Goal: Information Seeking & Learning: Learn about a topic

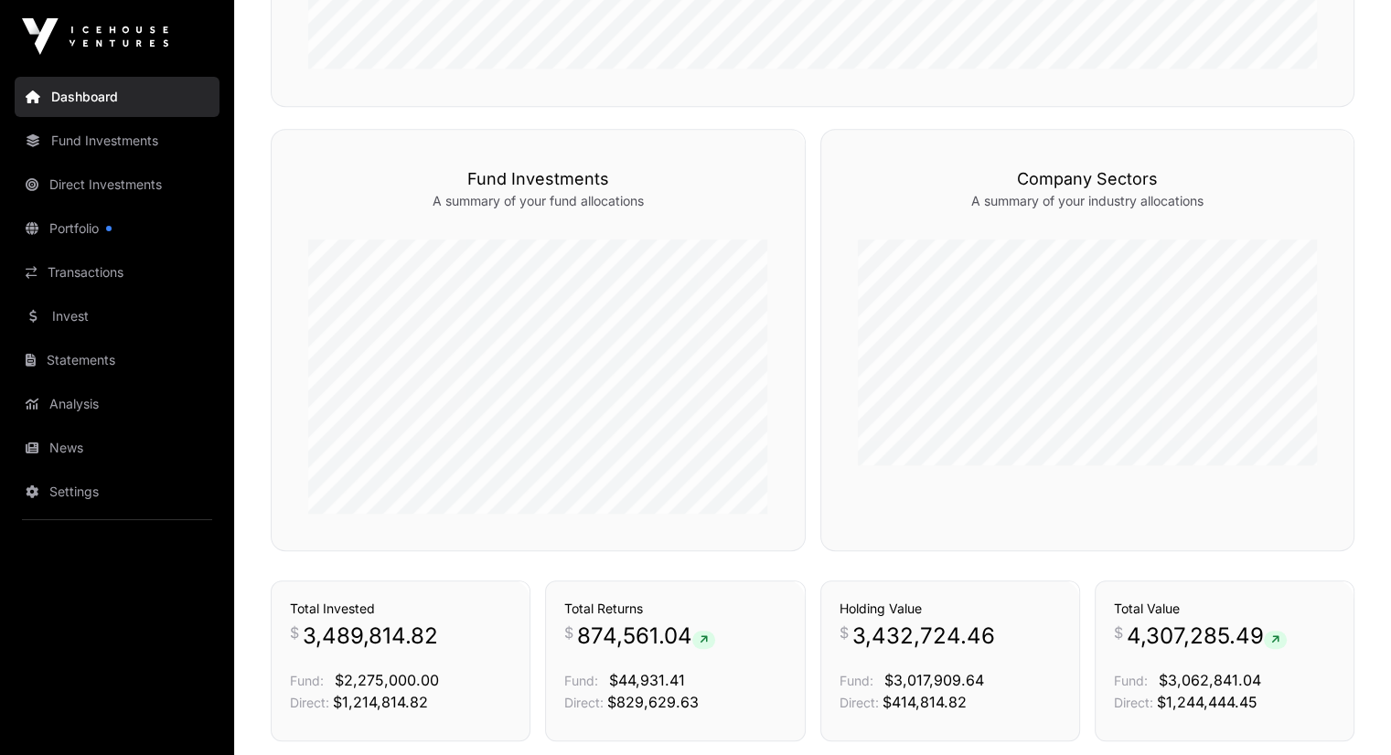
scroll to position [1061, 0]
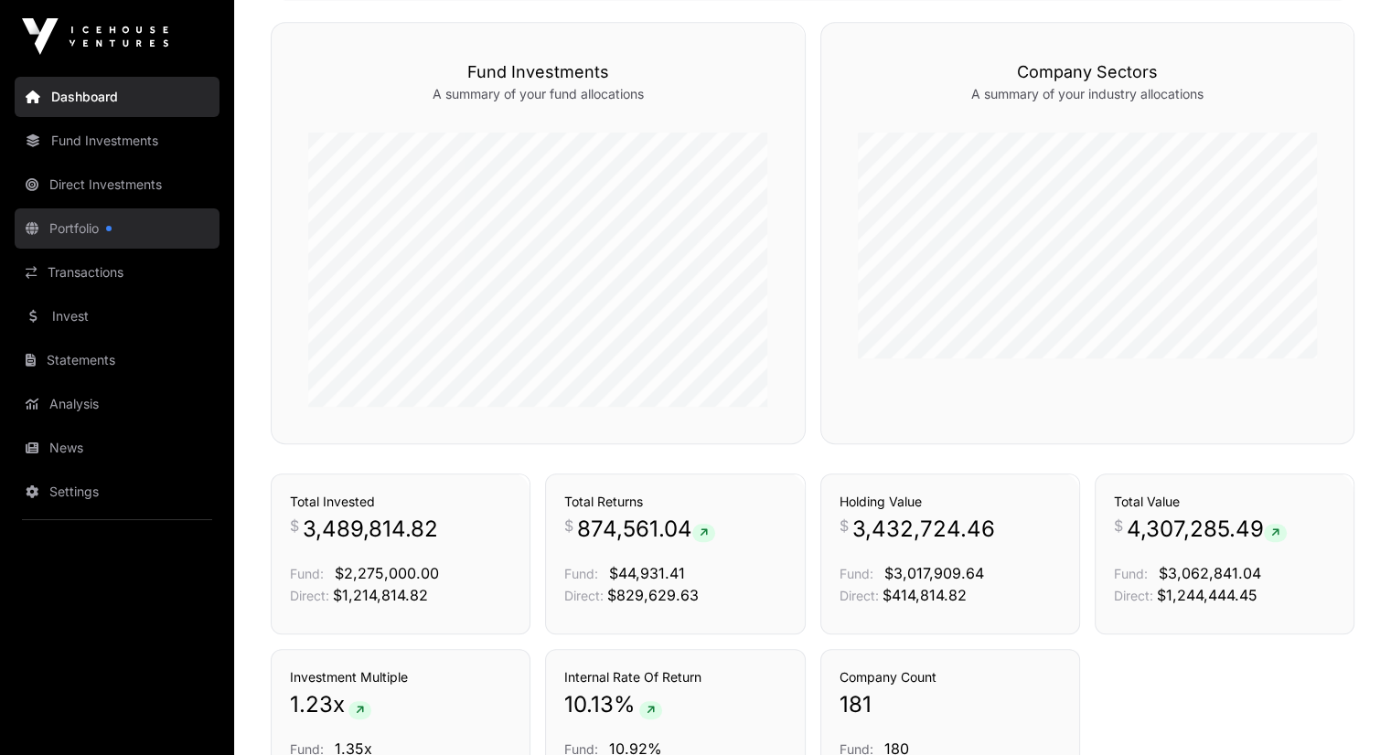
click at [106, 220] on link "Portfolio" at bounding box center [117, 228] width 205 height 40
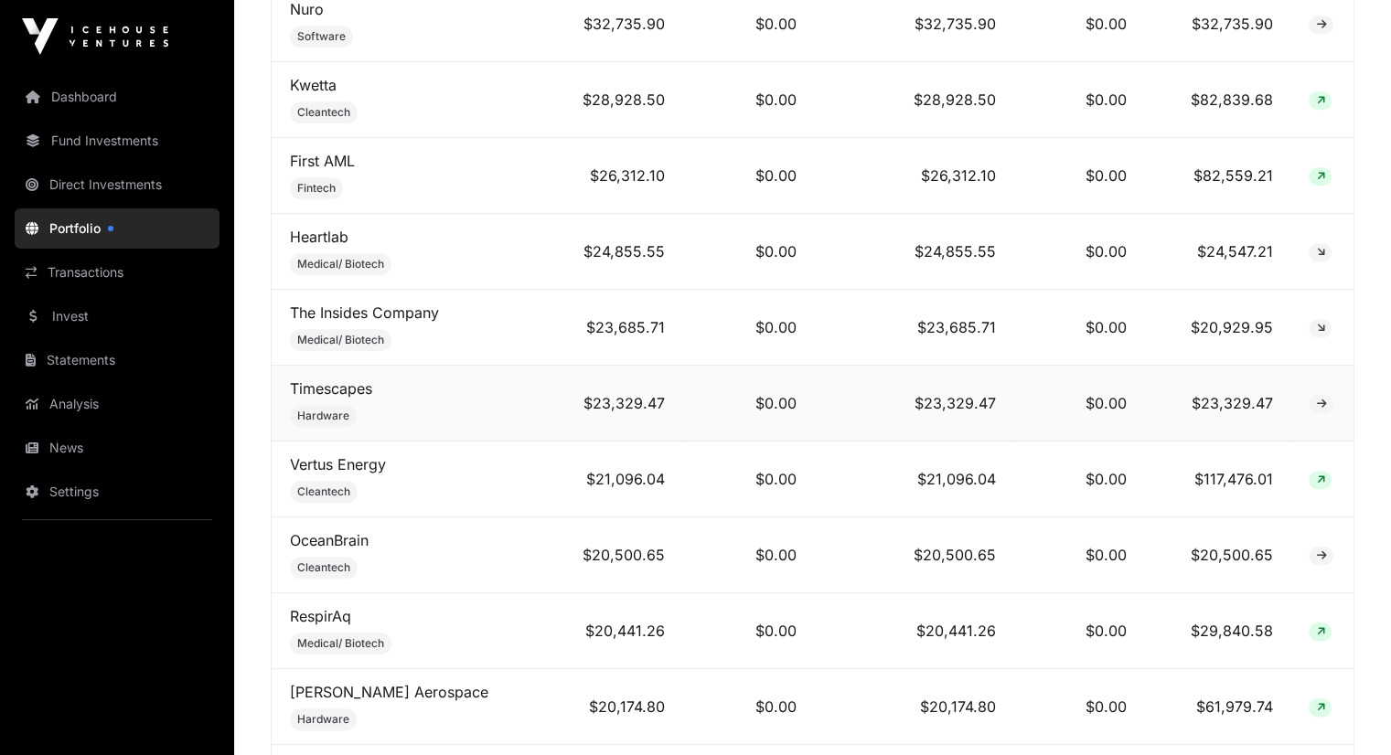
scroll to position [1902, 0]
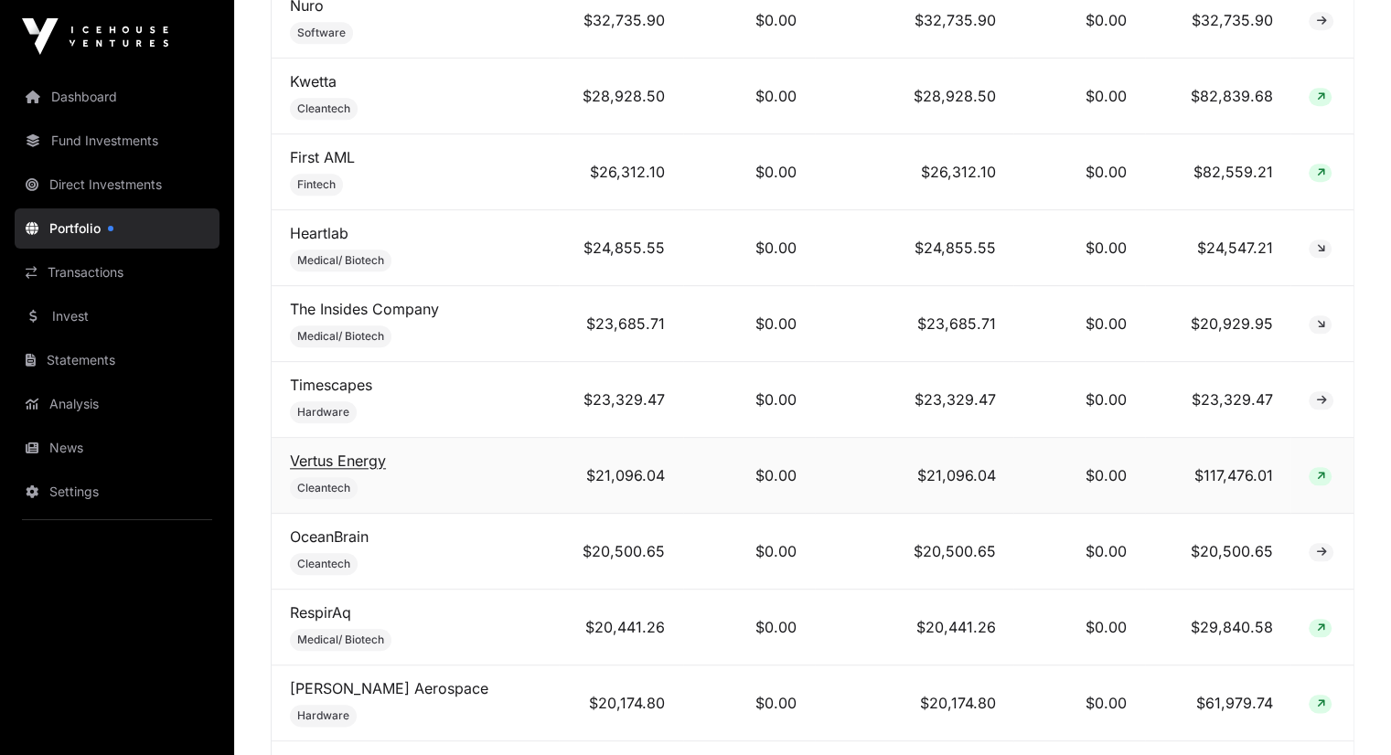
click at [297, 452] on link "Vertus Energy" at bounding box center [338, 461] width 96 height 18
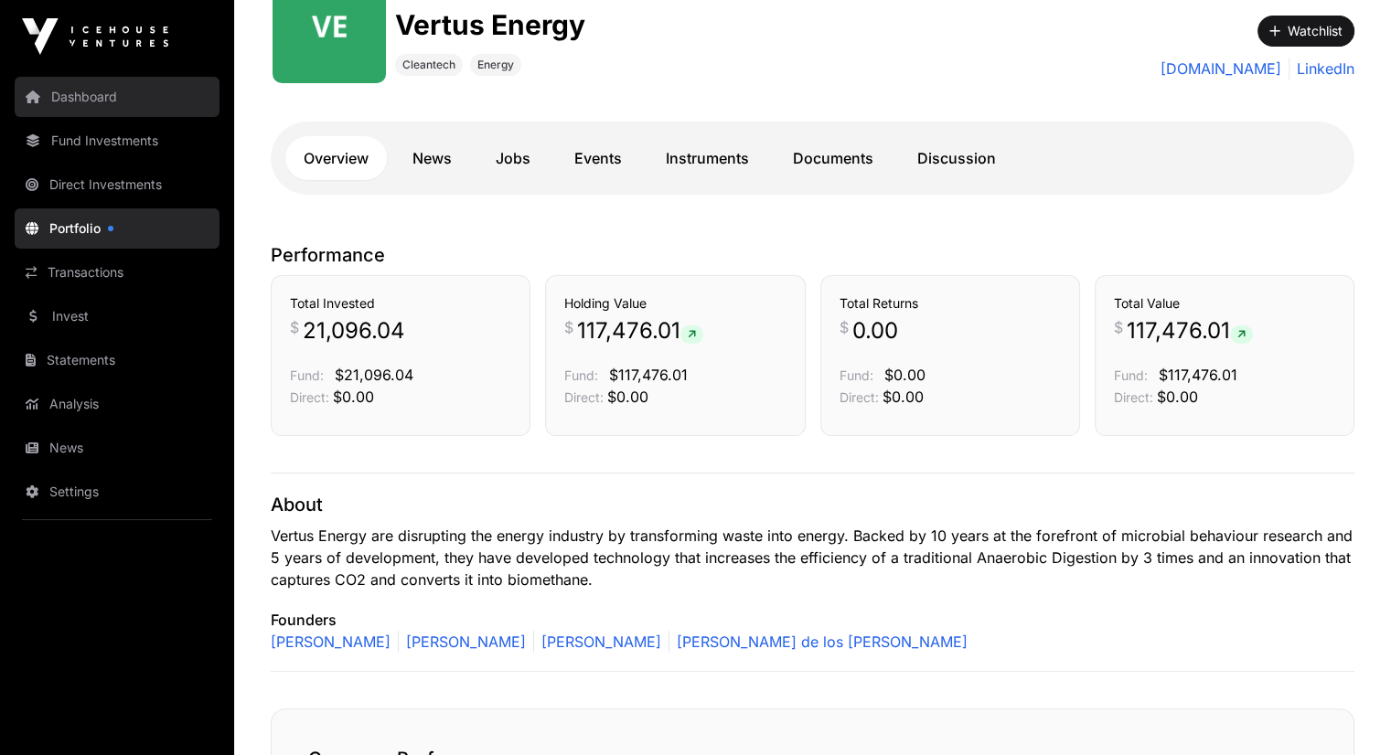
scroll to position [73, 0]
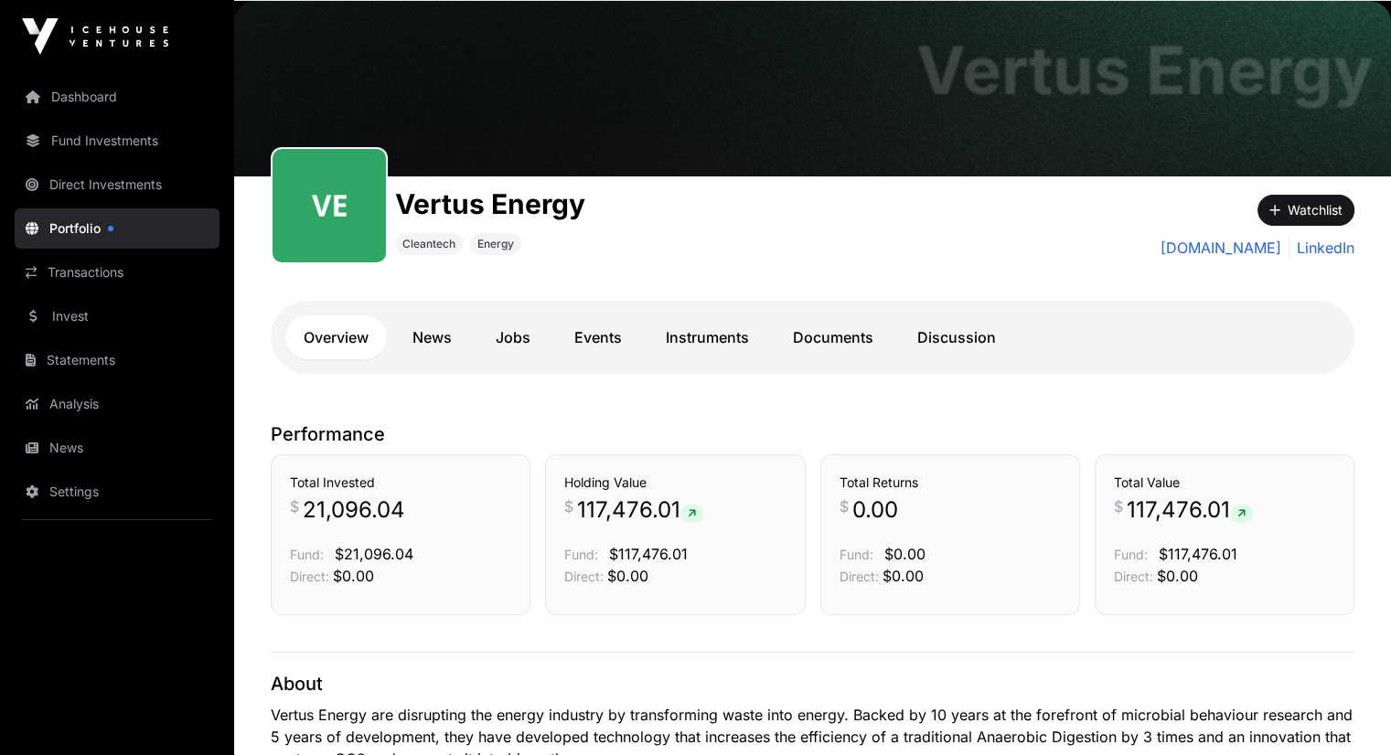
click at [96, 223] on link "Portfolio" at bounding box center [117, 228] width 205 height 40
click at [435, 336] on link "News" at bounding box center [432, 337] width 76 height 44
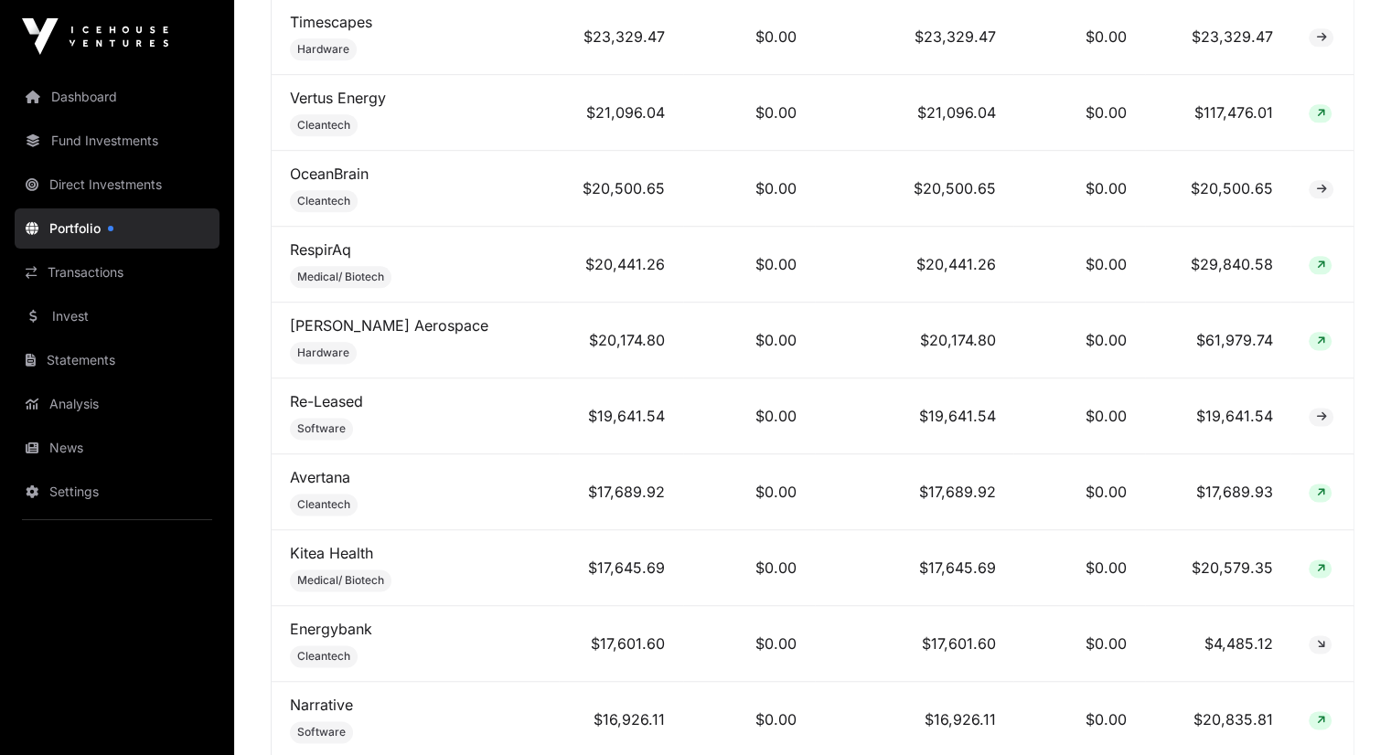
scroll to position [2268, 0]
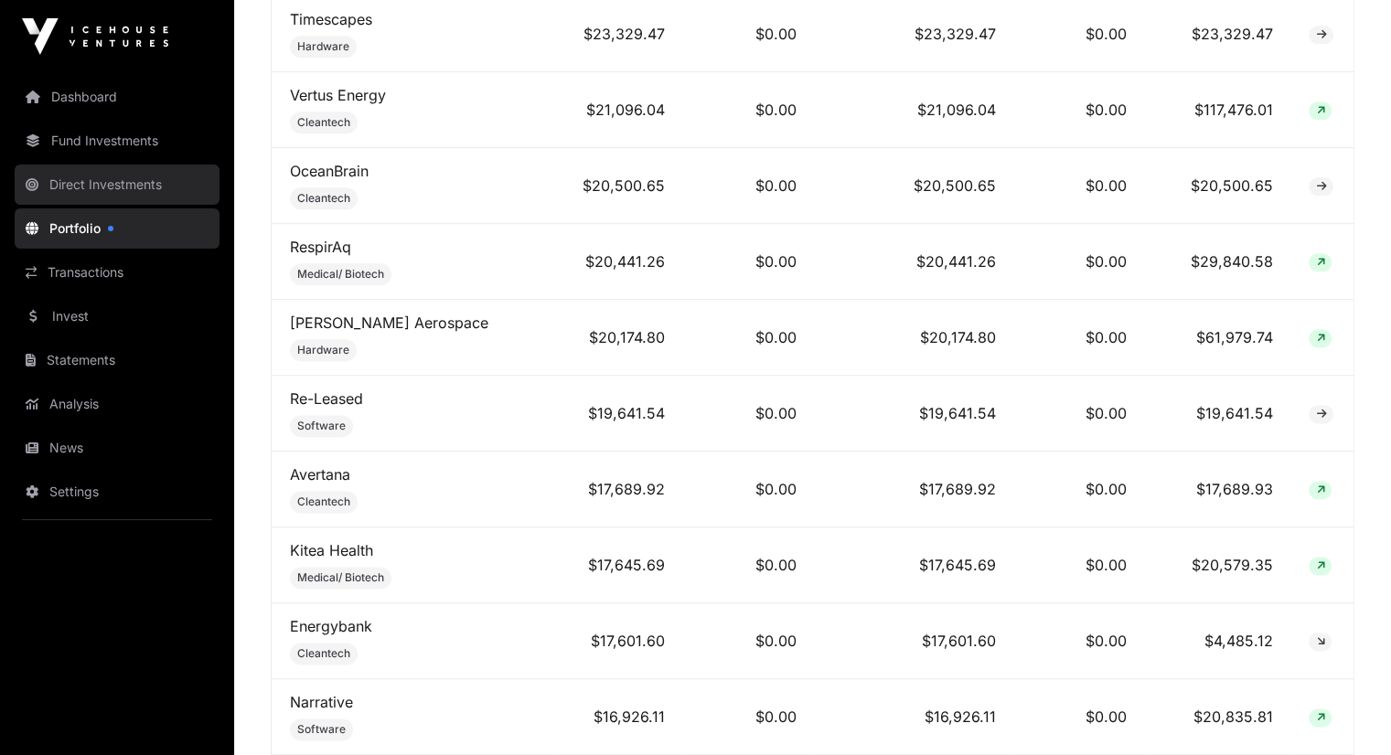
click at [98, 195] on link "Direct Investments" at bounding box center [117, 185] width 205 height 40
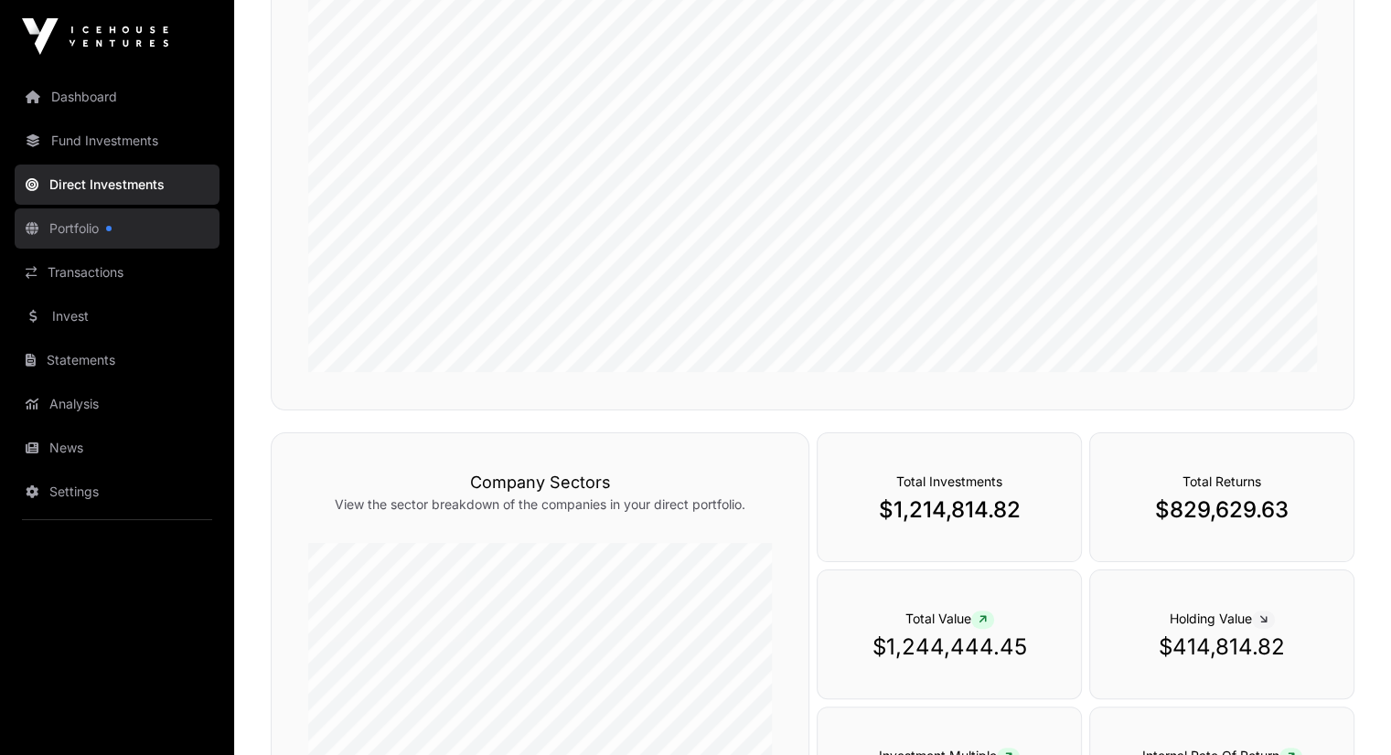
scroll to position [255, 0]
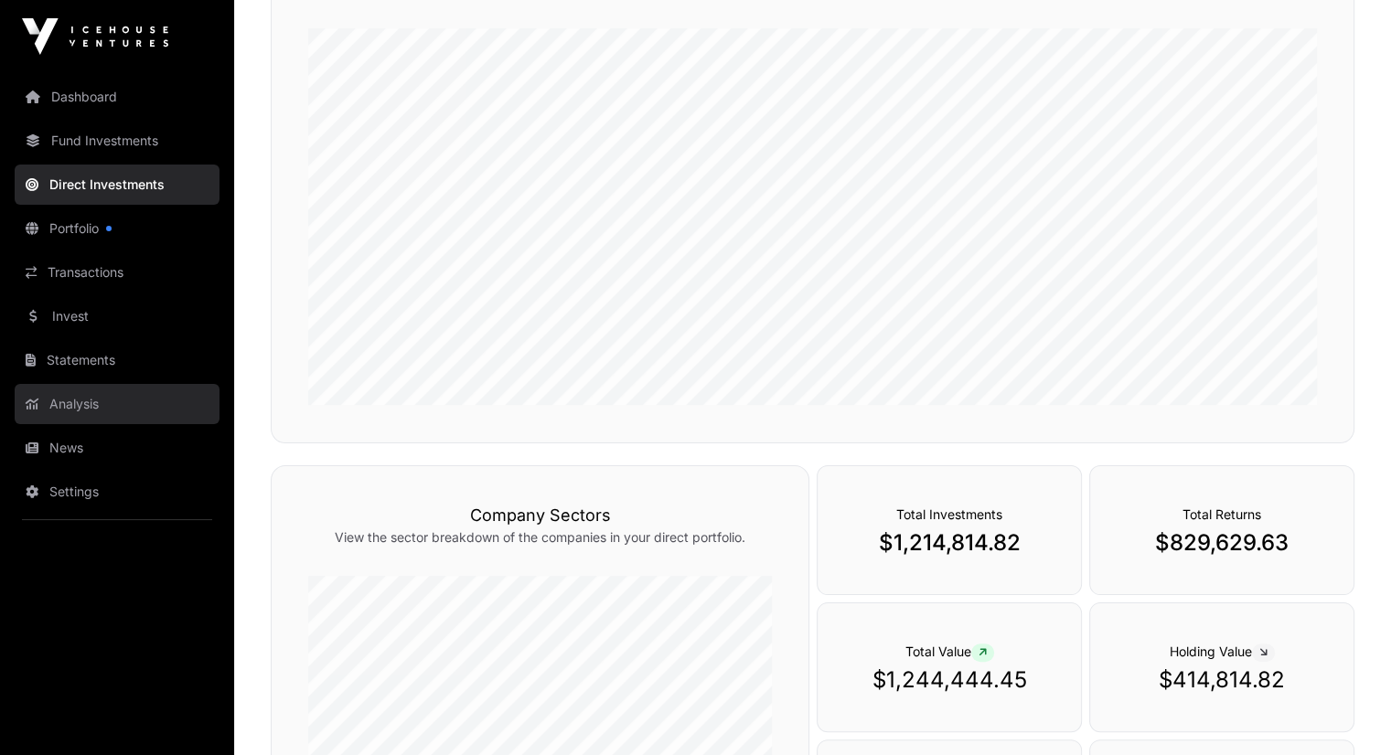
click at [55, 389] on link "Analysis" at bounding box center [117, 404] width 205 height 40
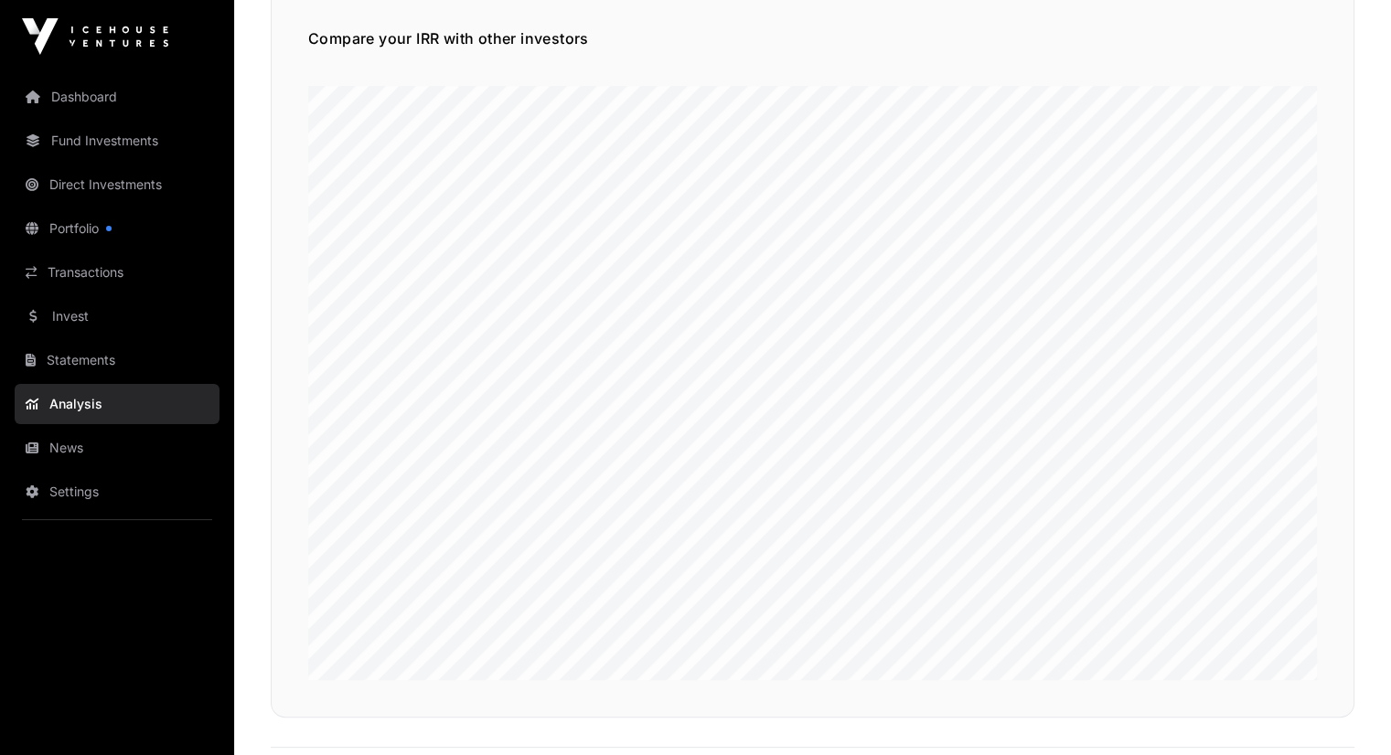
scroll to position [293, 0]
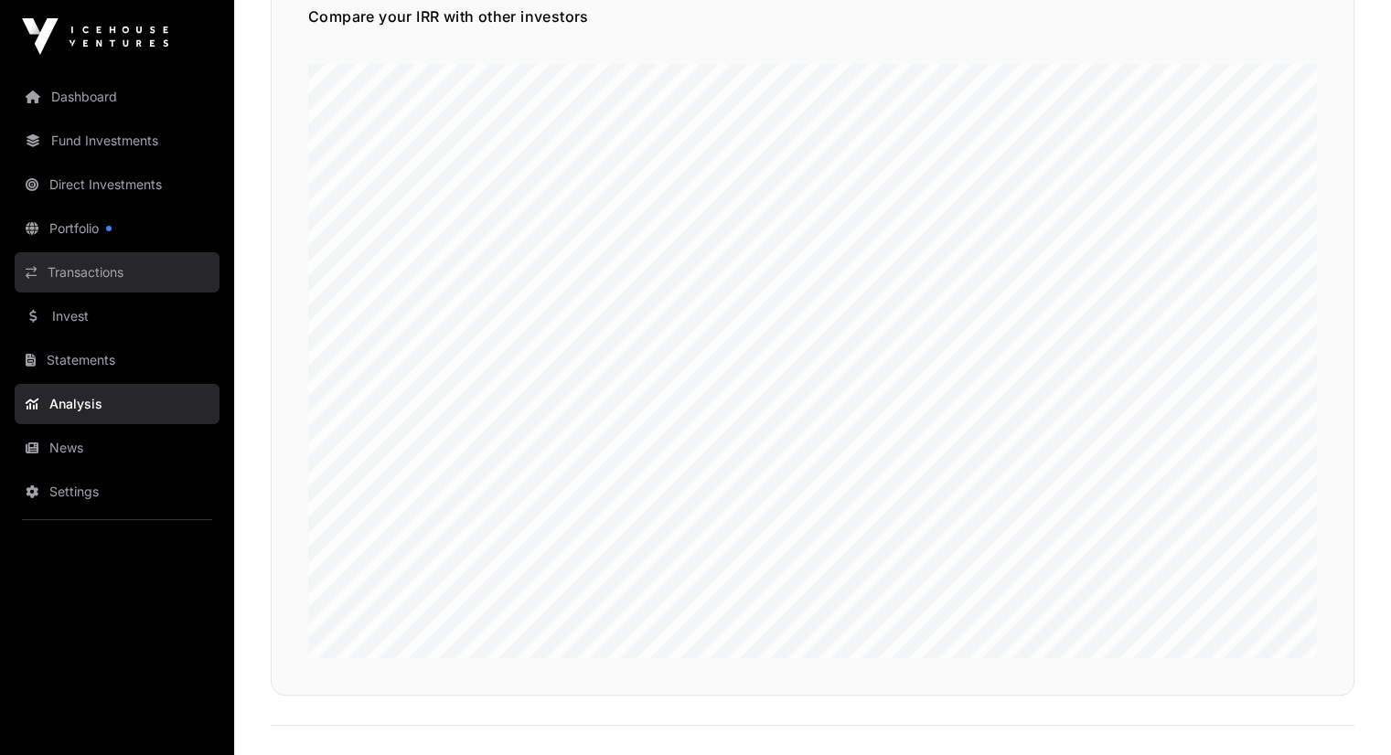
click at [83, 271] on link "Transactions" at bounding box center [117, 272] width 205 height 40
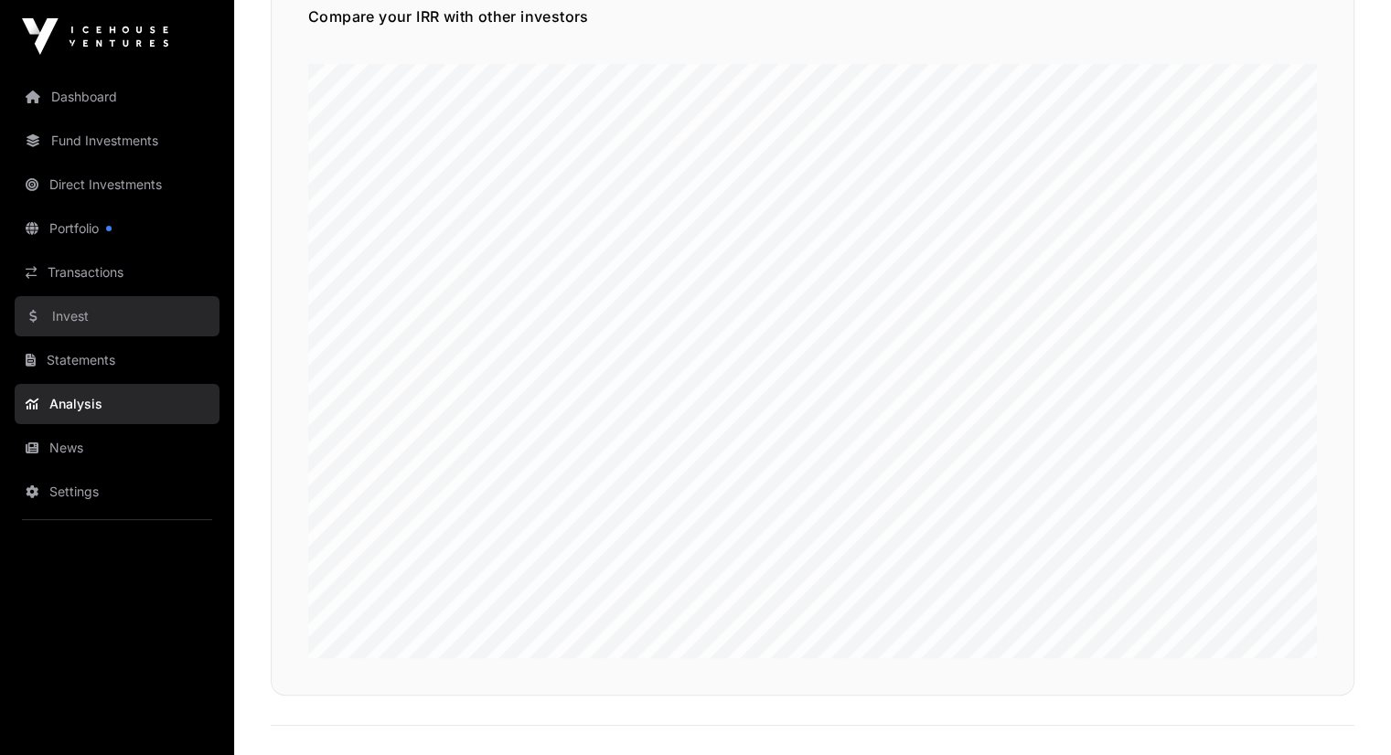
click at [88, 301] on link "Invest" at bounding box center [117, 316] width 205 height 40
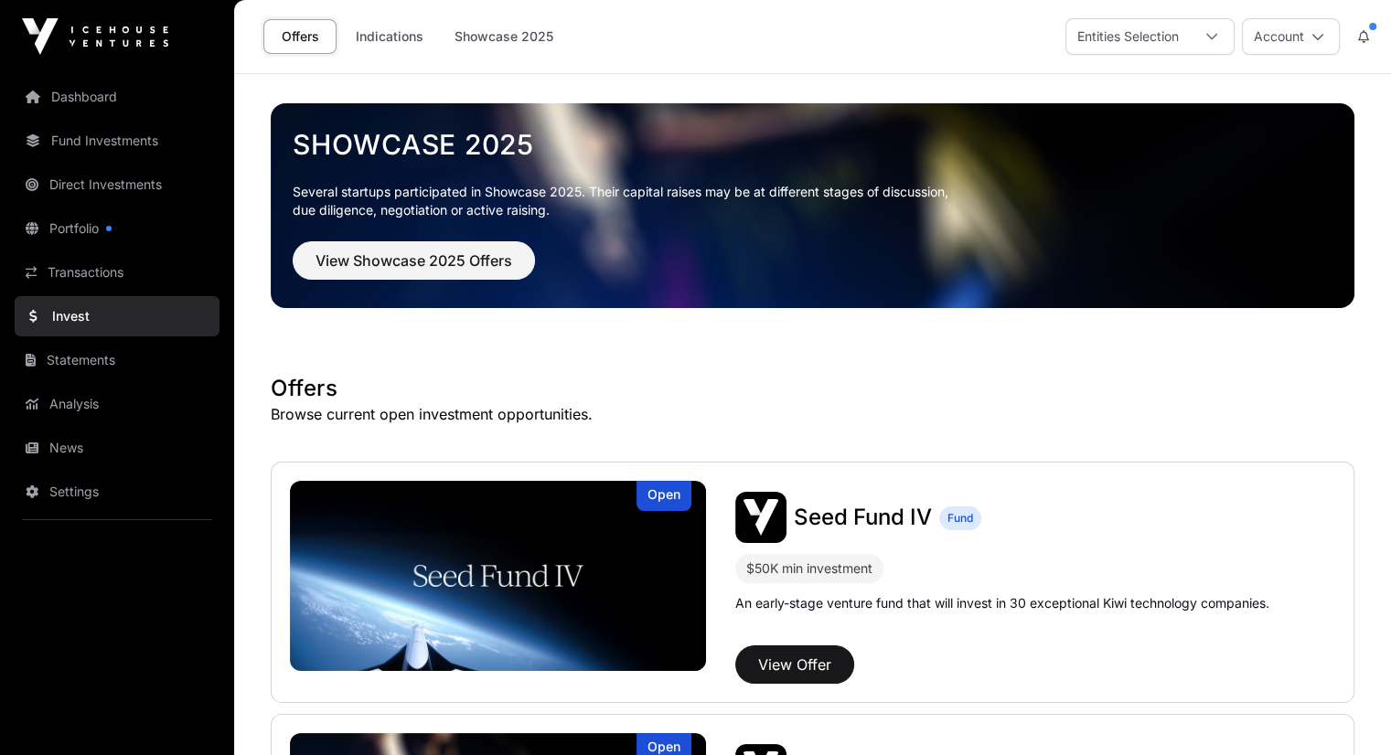
click at [796, 405] on p "Browse current open investment opportunities." at bounding box center [812, 414] width 1083 height 22
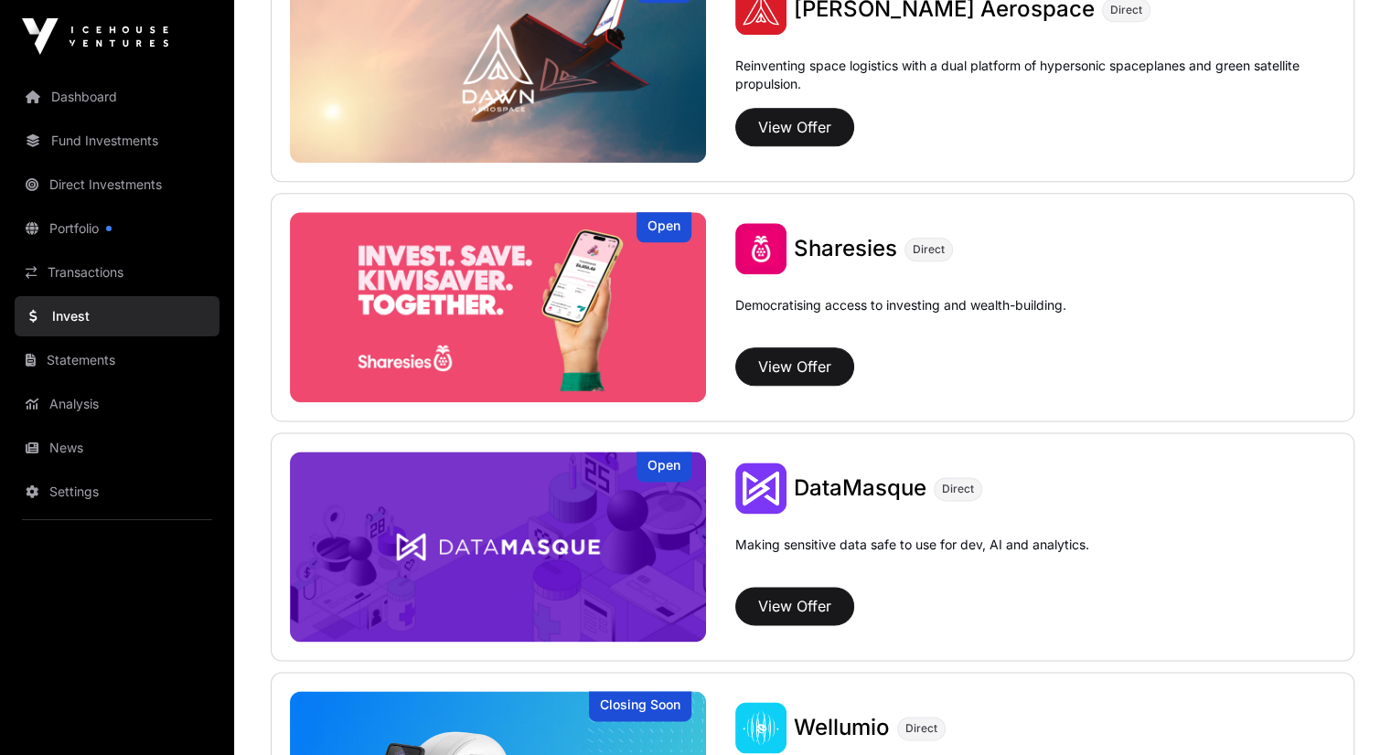
scroll to position [2121, 0]
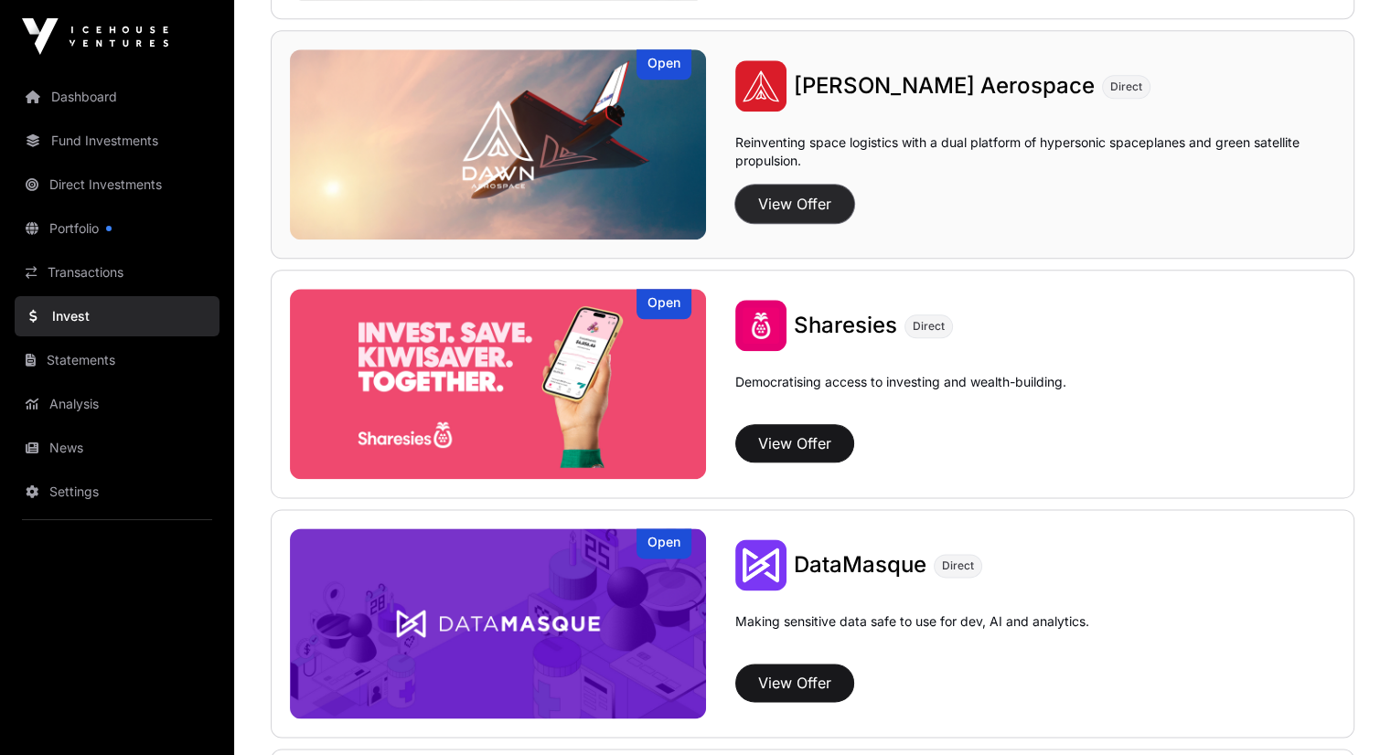
click at [735, 198] on button "View Offer" at bounding box center [794, 204] width 119 height 38
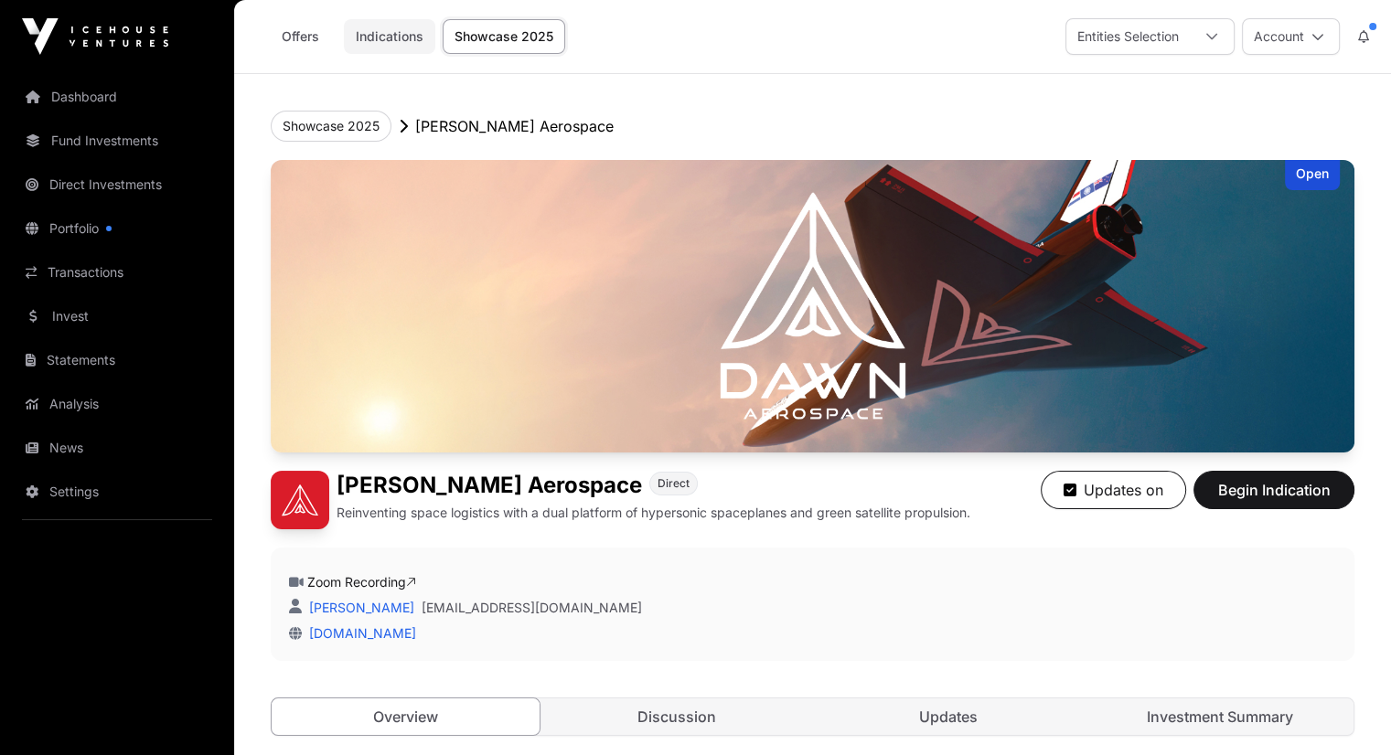
click at [392, 47] on link "Indications" at bounding box center [389, 36] width 91 height 35
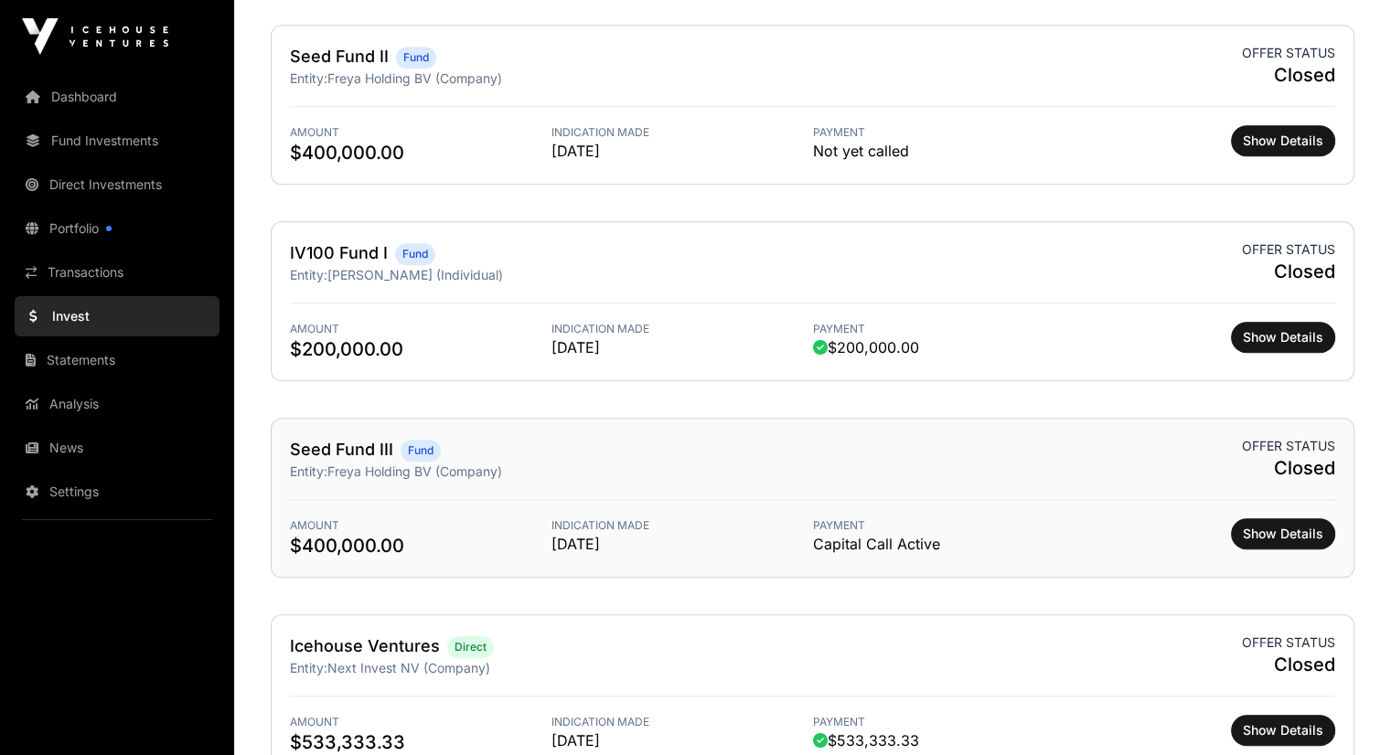
scroll to position [1541, 0]
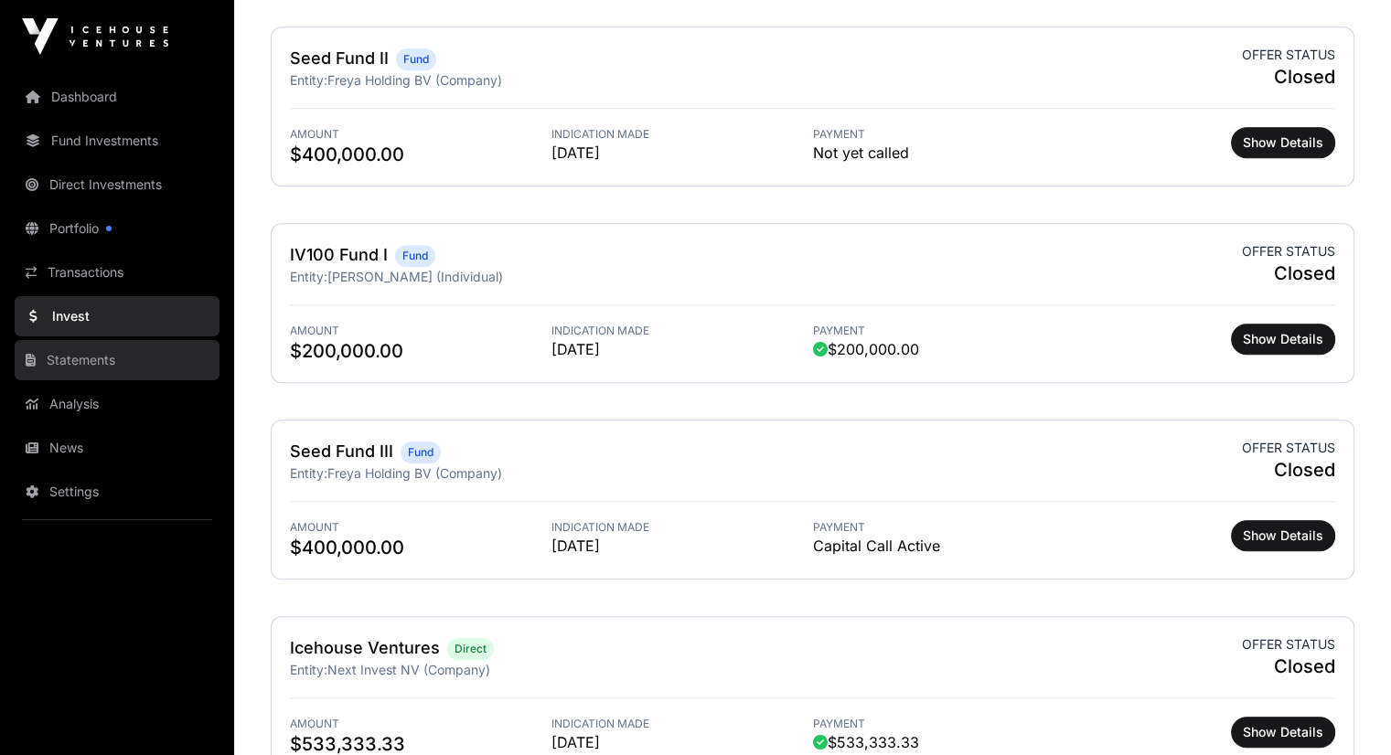
click at [111, 353] on link "Statements" at bounding box center [117, 360] width 205 height 40
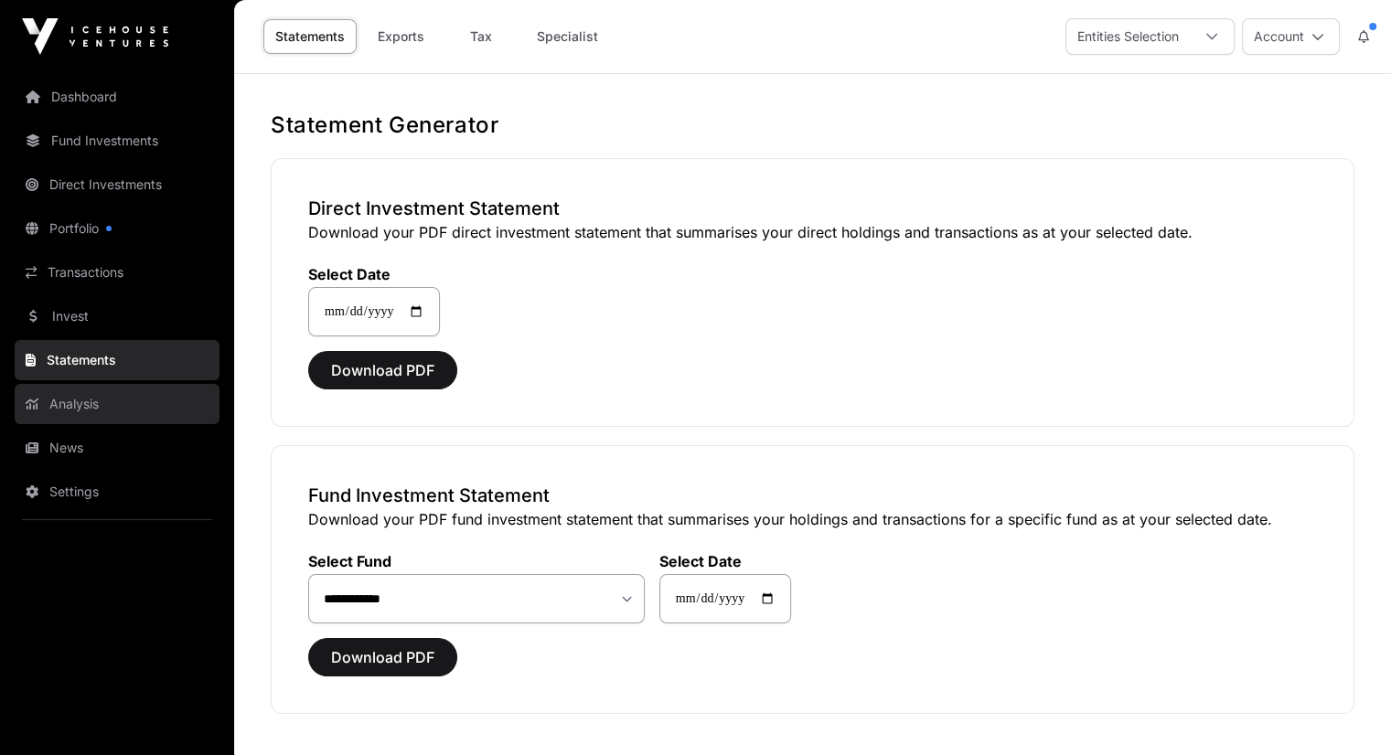
click at [134, 414] on link "Analysis" at bounding box center [117, 404] width 205 height 40
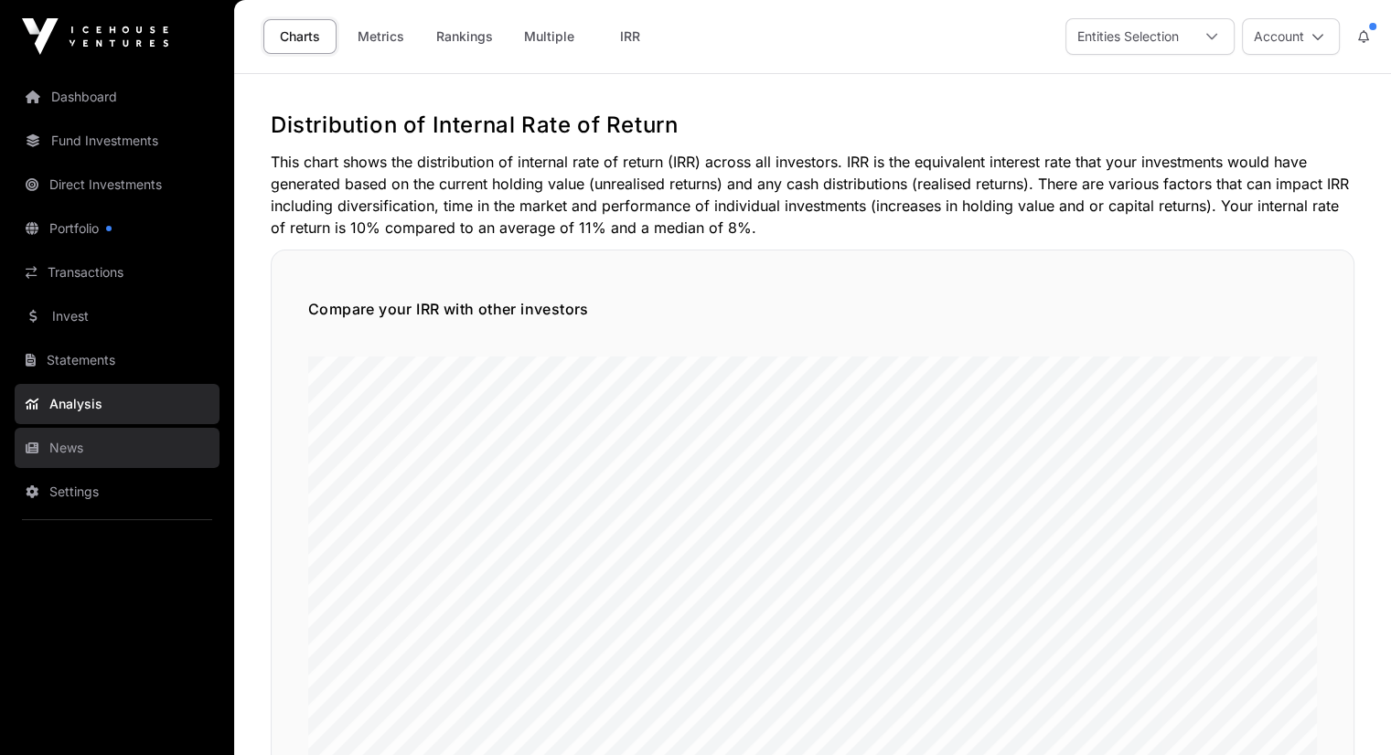
click at [112, 453] on link "News" at bounding box center [117, 448] width 205 height 40
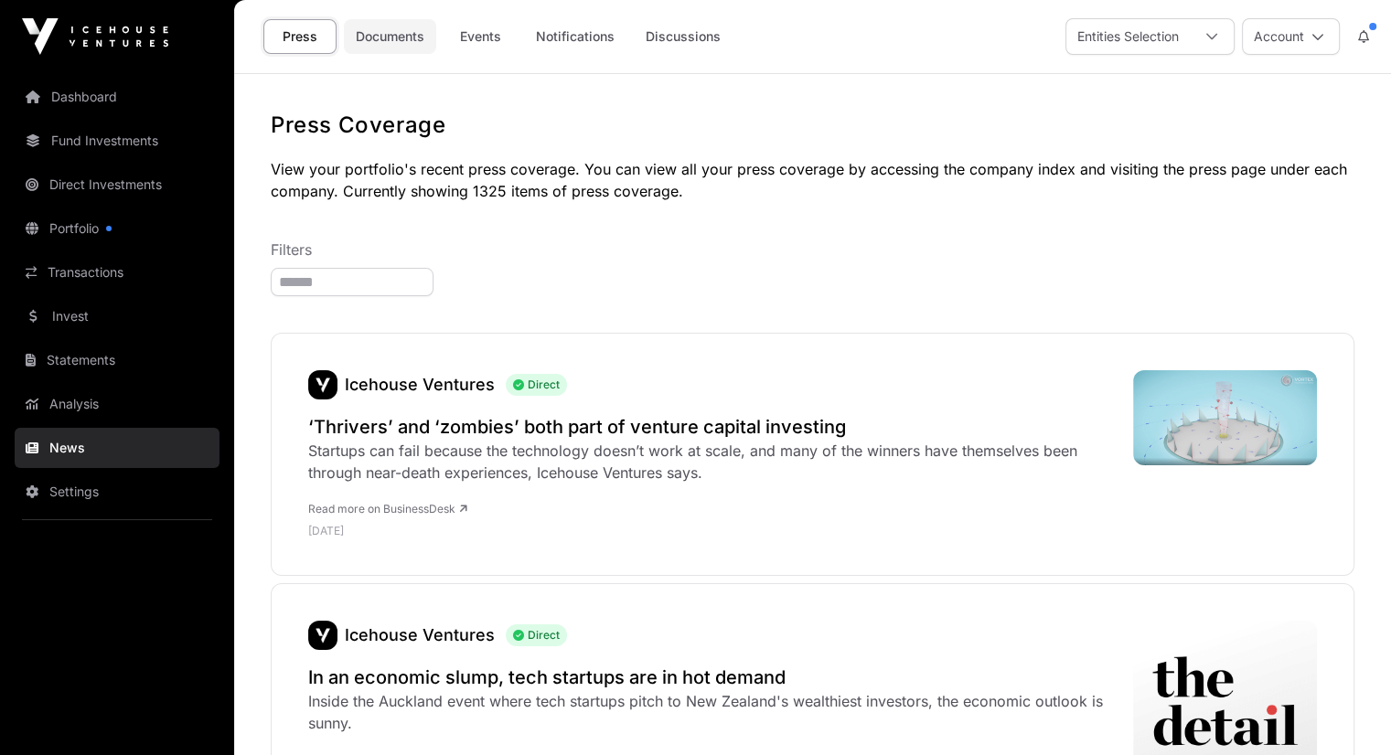
click at [394, 42] on link "Documents" at bounding box center [390, 36] width 92 height 35
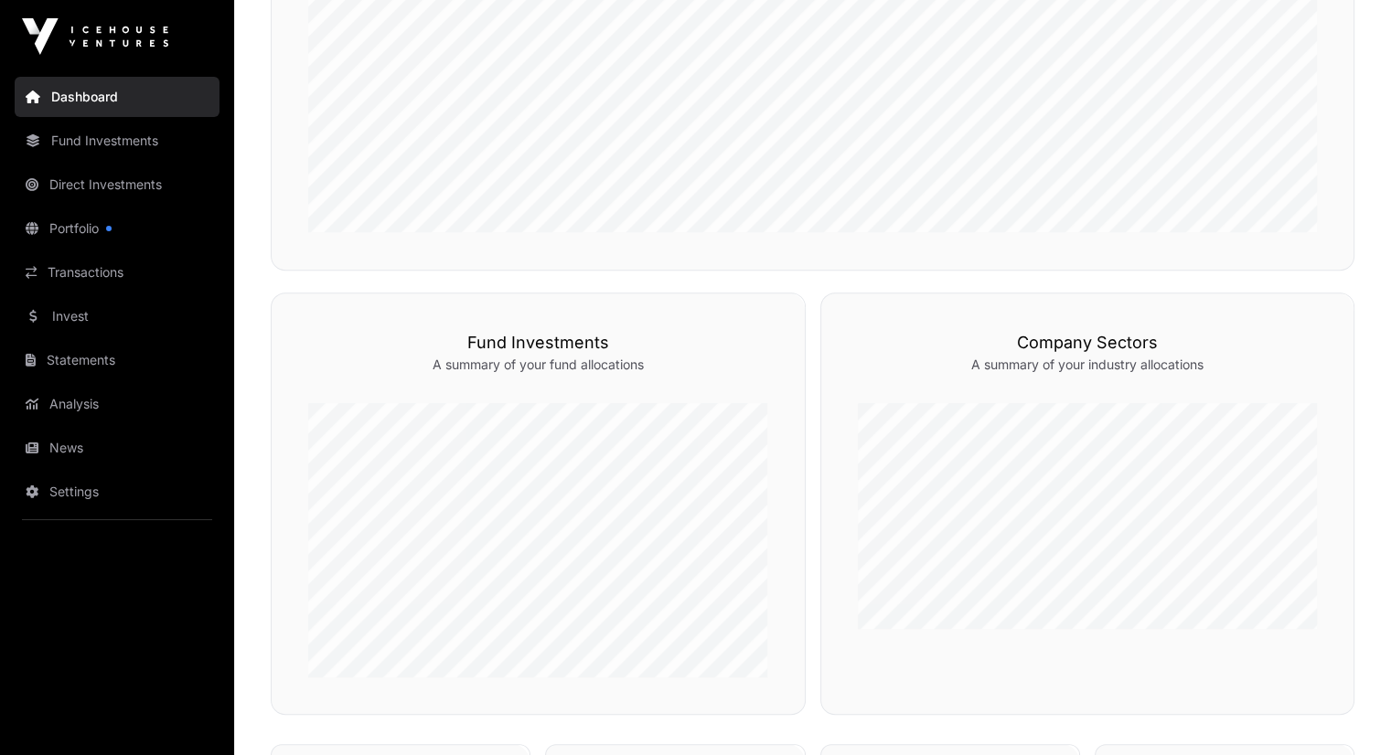
scroll to position [805, 0]
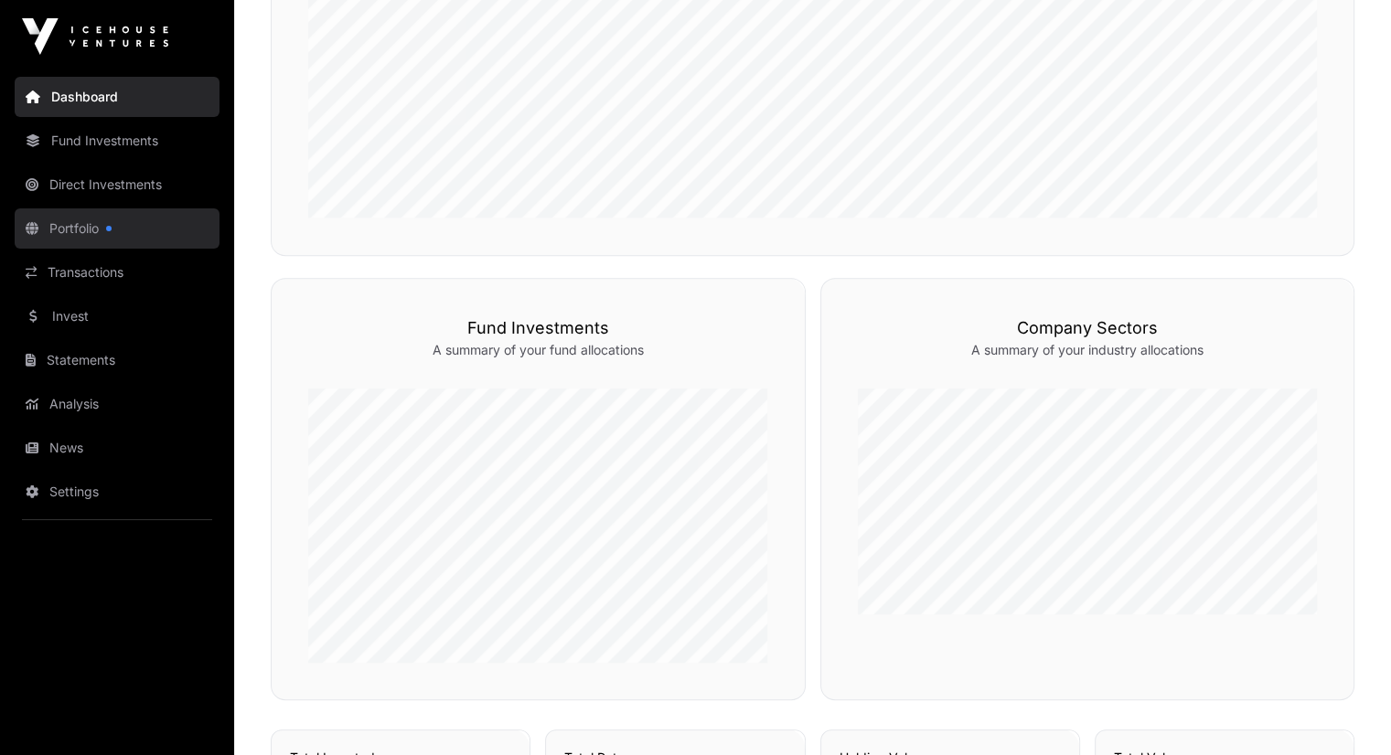
click at [130, 228] on link "Portfolio" at bounding box center [117, 228] width 205 height 40
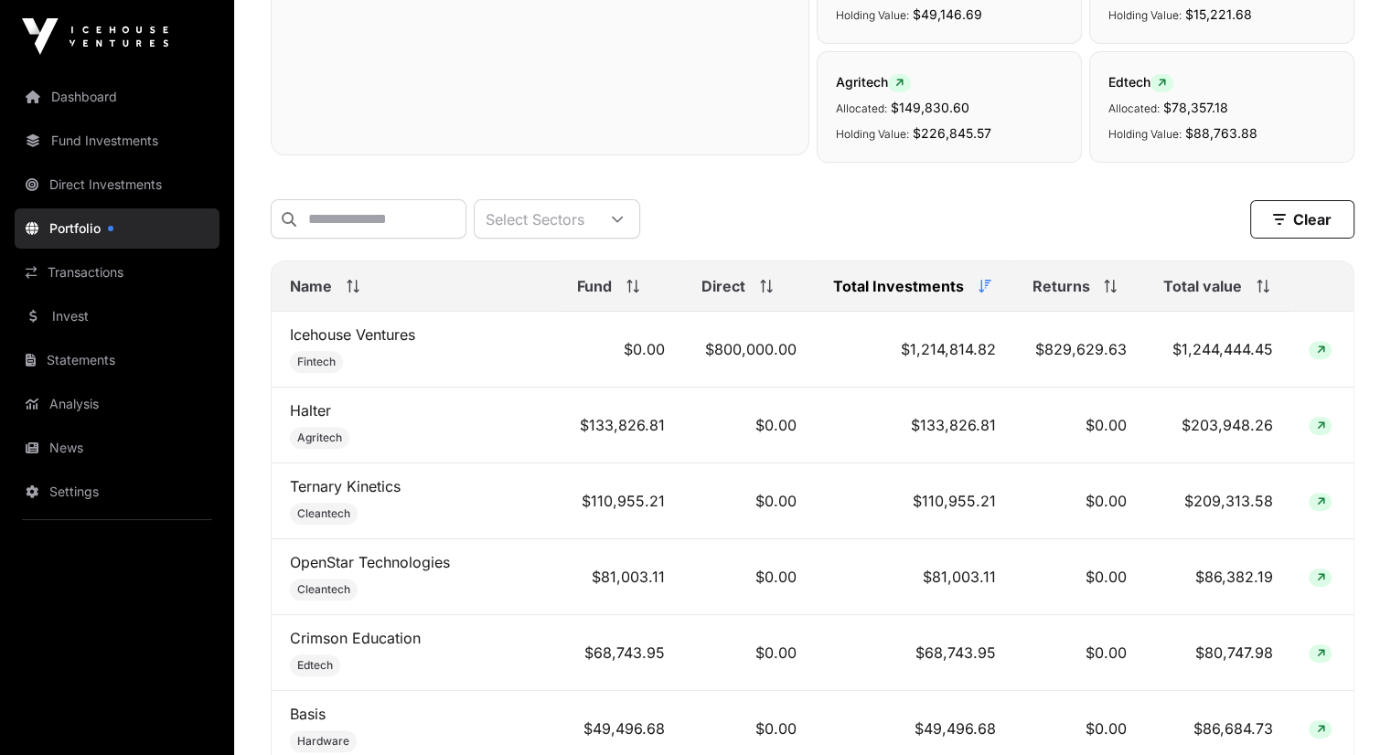
scroll to position [658, 0]
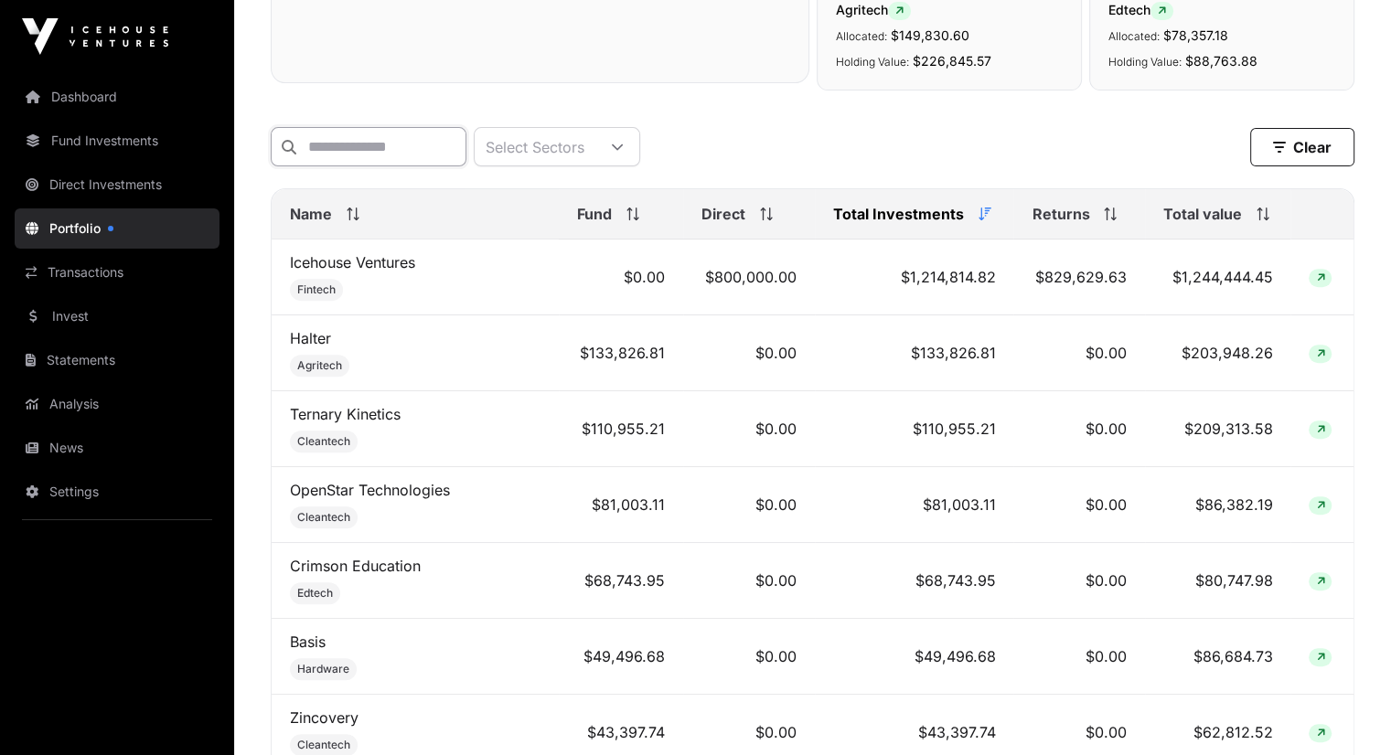
click at [344, 150] on input "text" at bounding box center [369, 146] width 196 height 39
click at [344, 150] on input "*" at bounding box center [369, 146] width 196 height 39
type input "*"
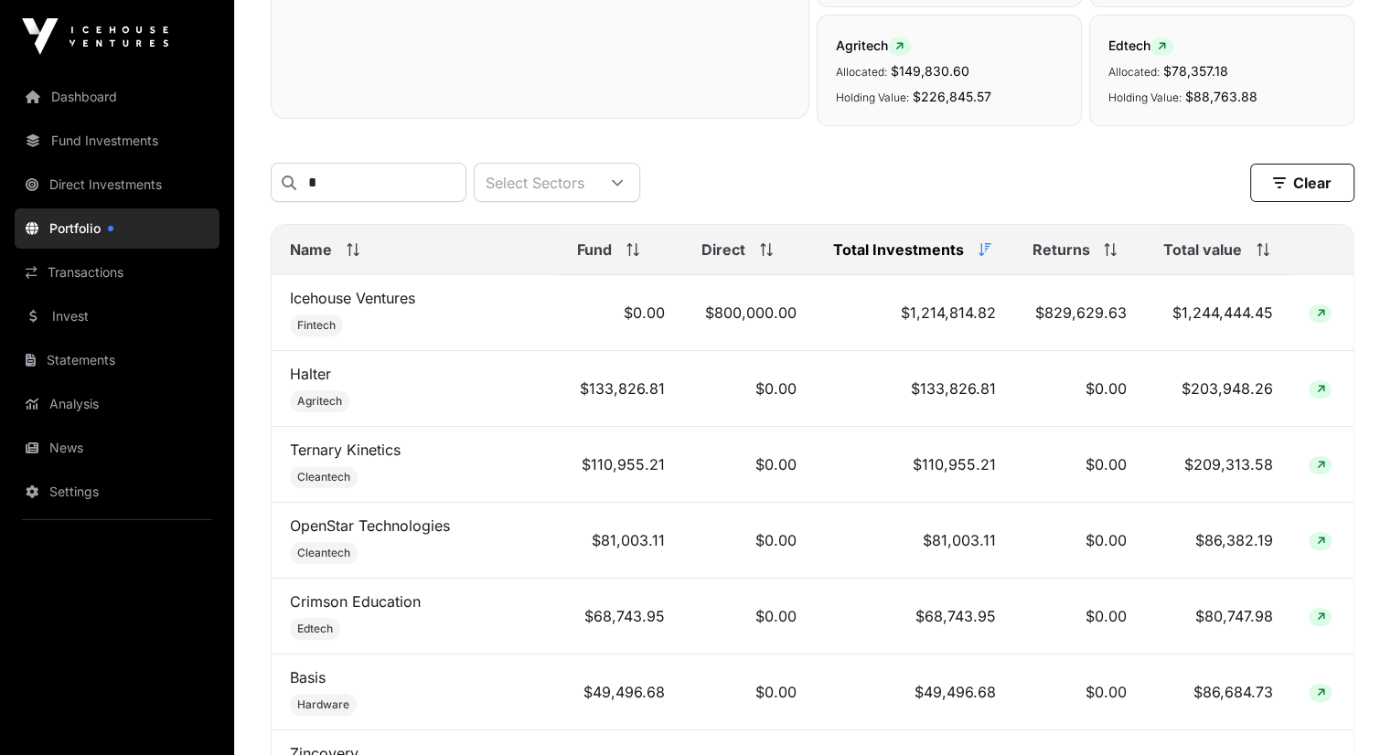
click at [990, 183] on div "* Select Sectors Clear * Clear Filters" at bounding box center [812, 182] width 1083 height 69
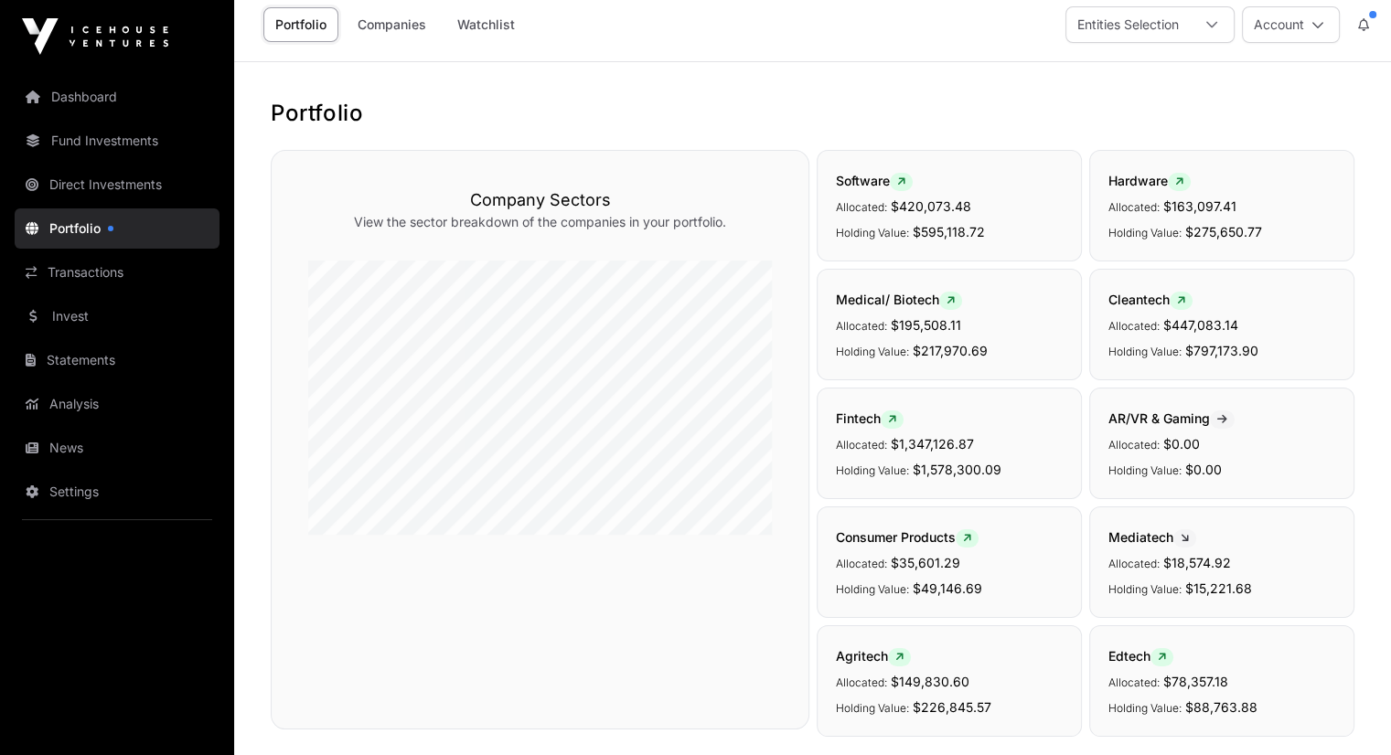
scroll to position [0, 0]
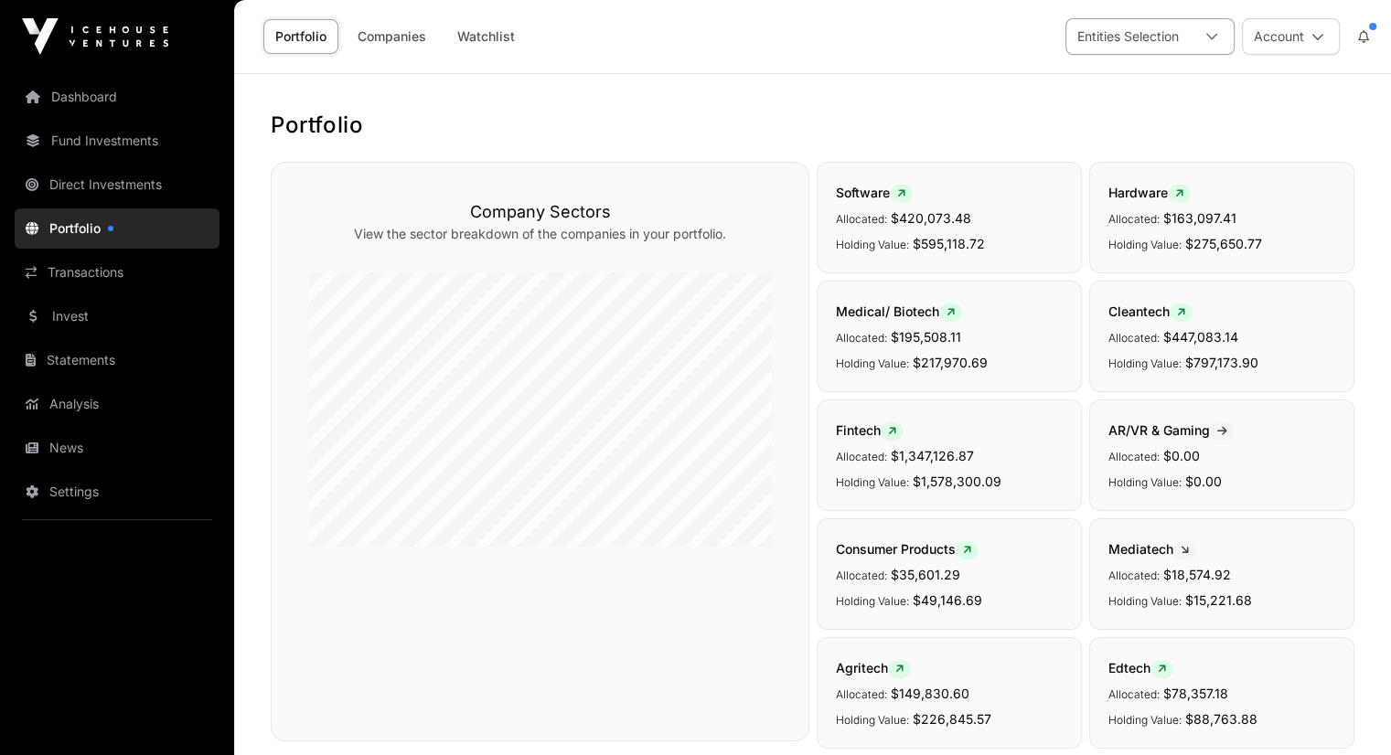
click at [1165, 31] on div "Entities Selection" at bounding box center [1127, 36] width 123 height 35
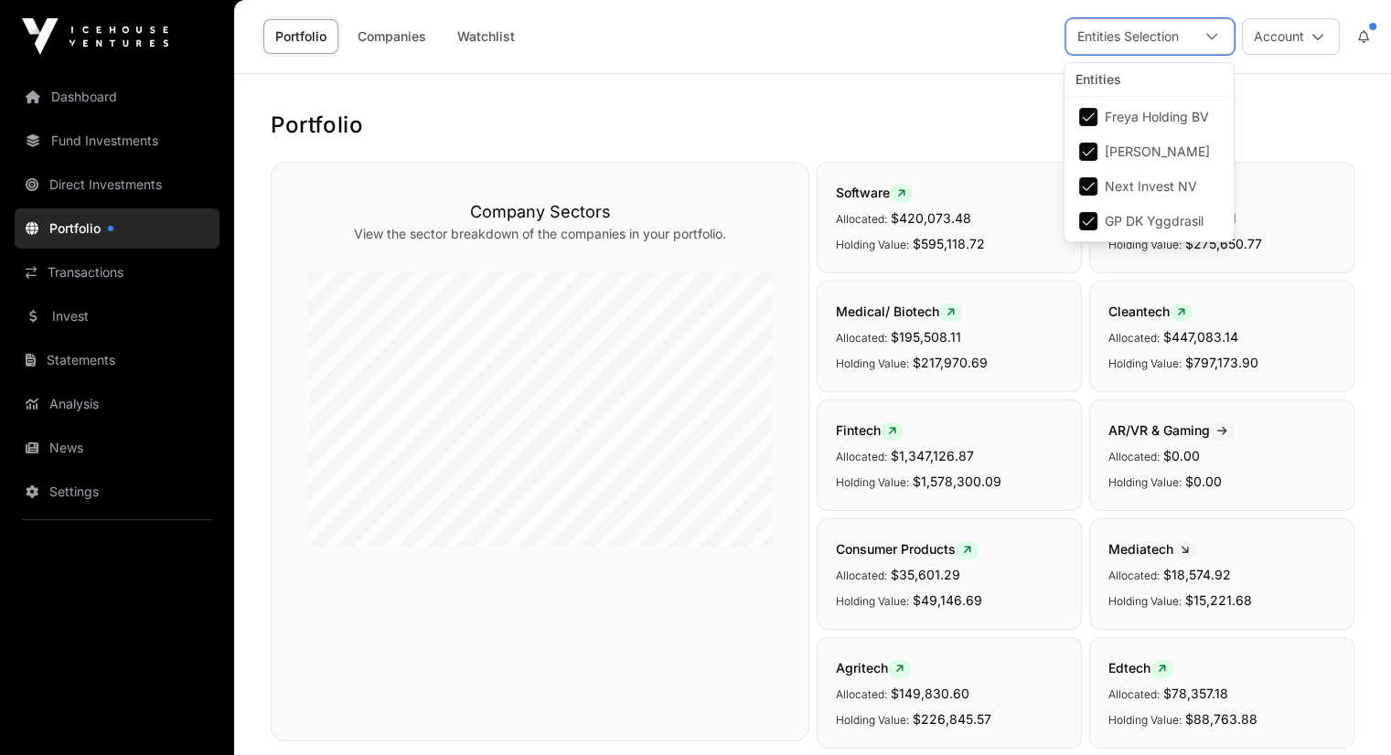
scroll to position [18, 11]
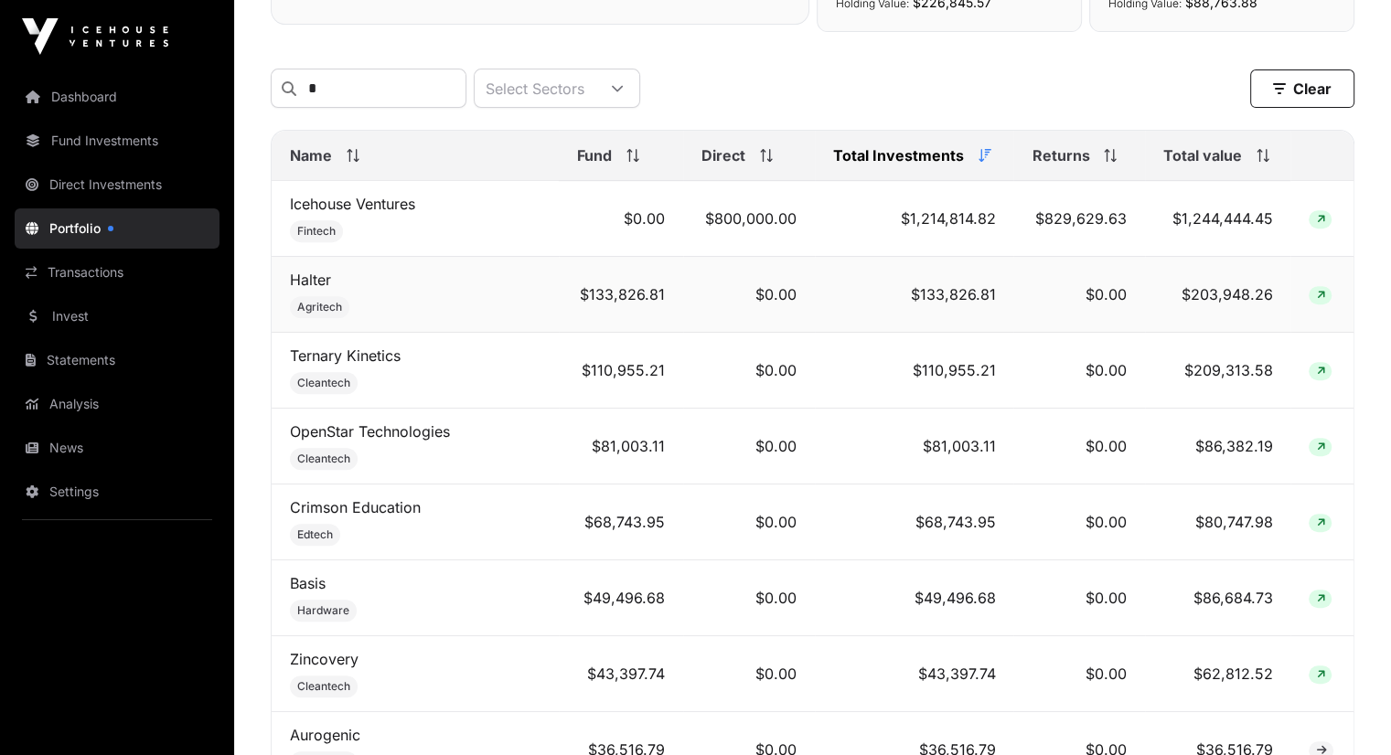
scroll to position [731, 0]
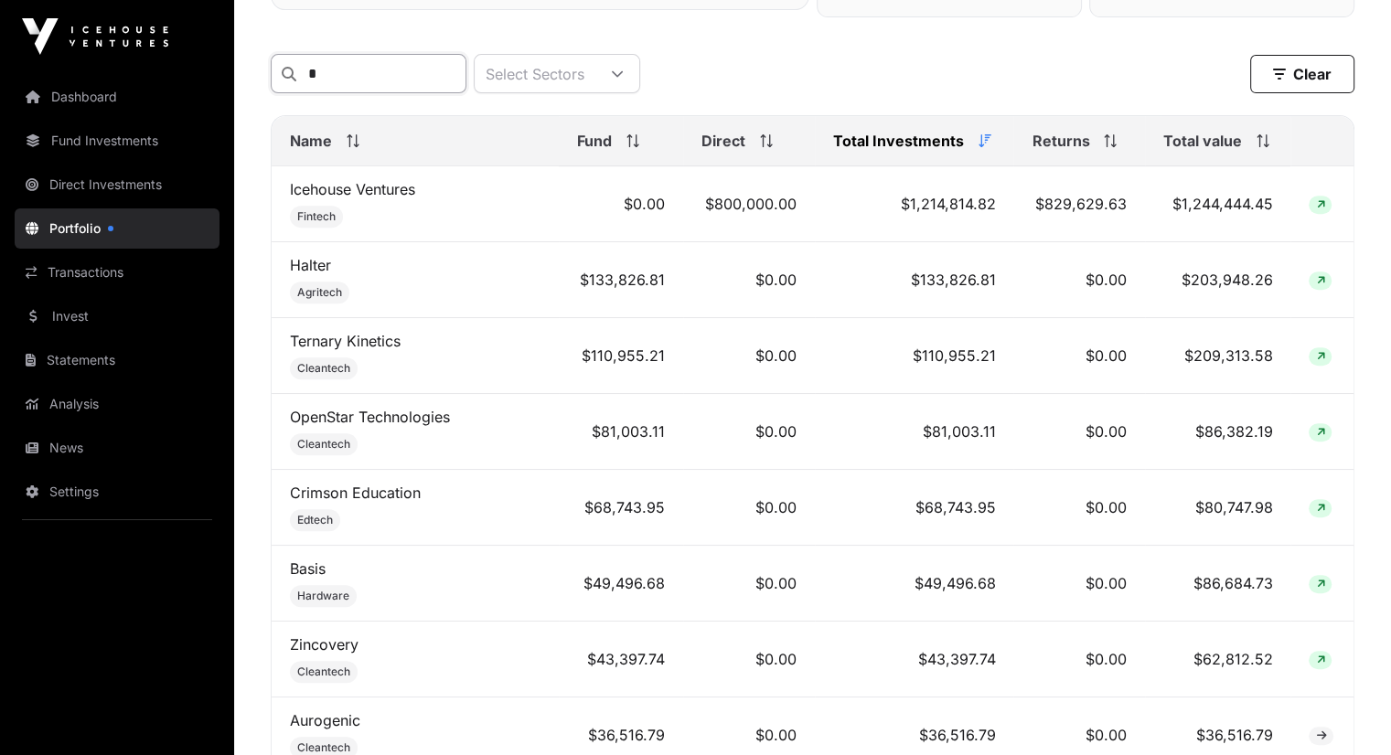
click at [353, 70] on input "*" at bounding box center [369, 73] width 196 height 39
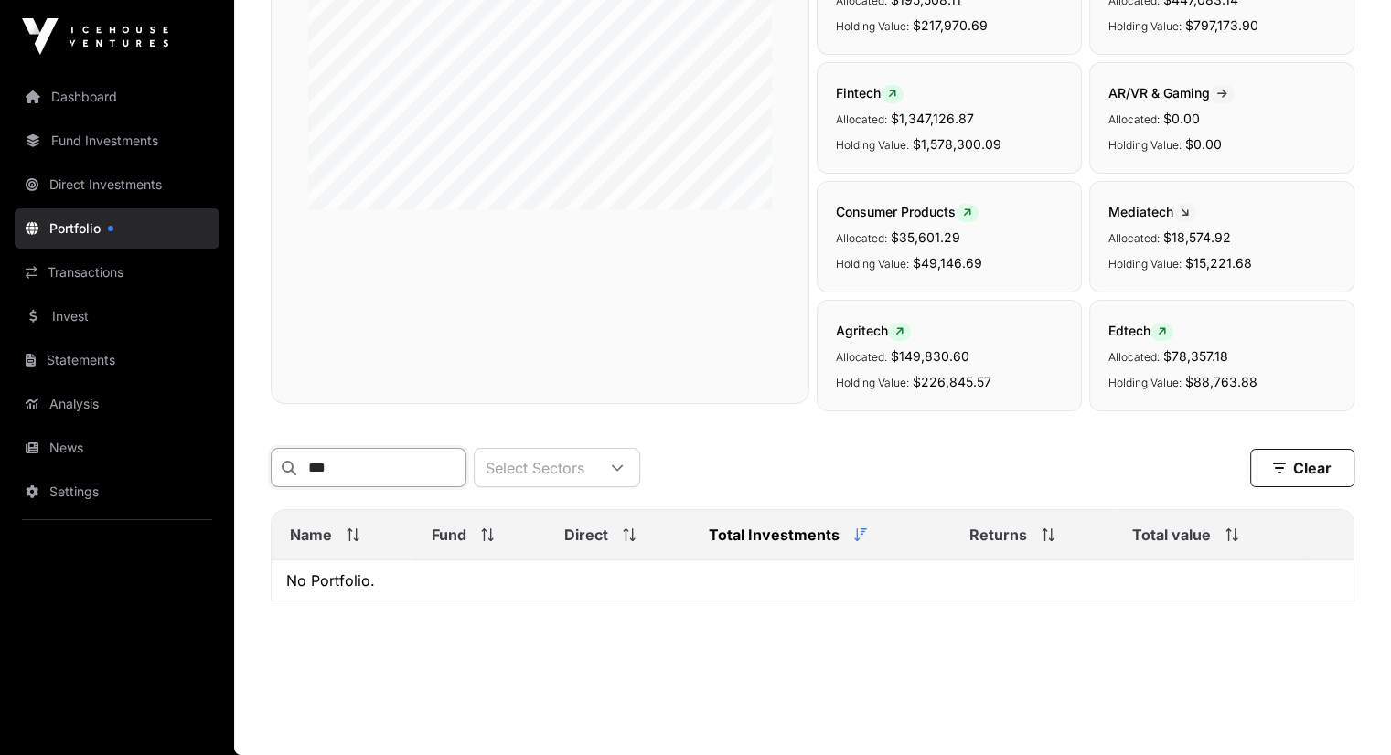
scroll to position [381, 0]
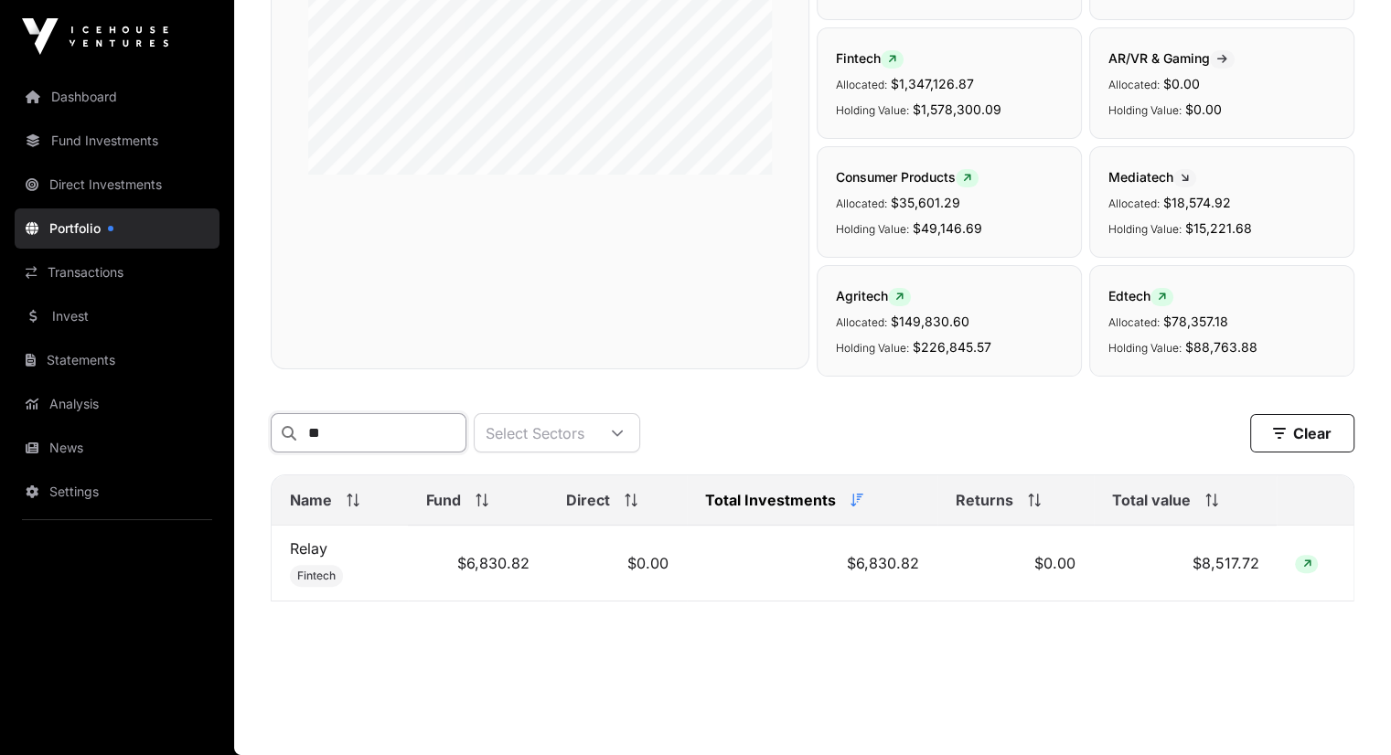
type input "*"
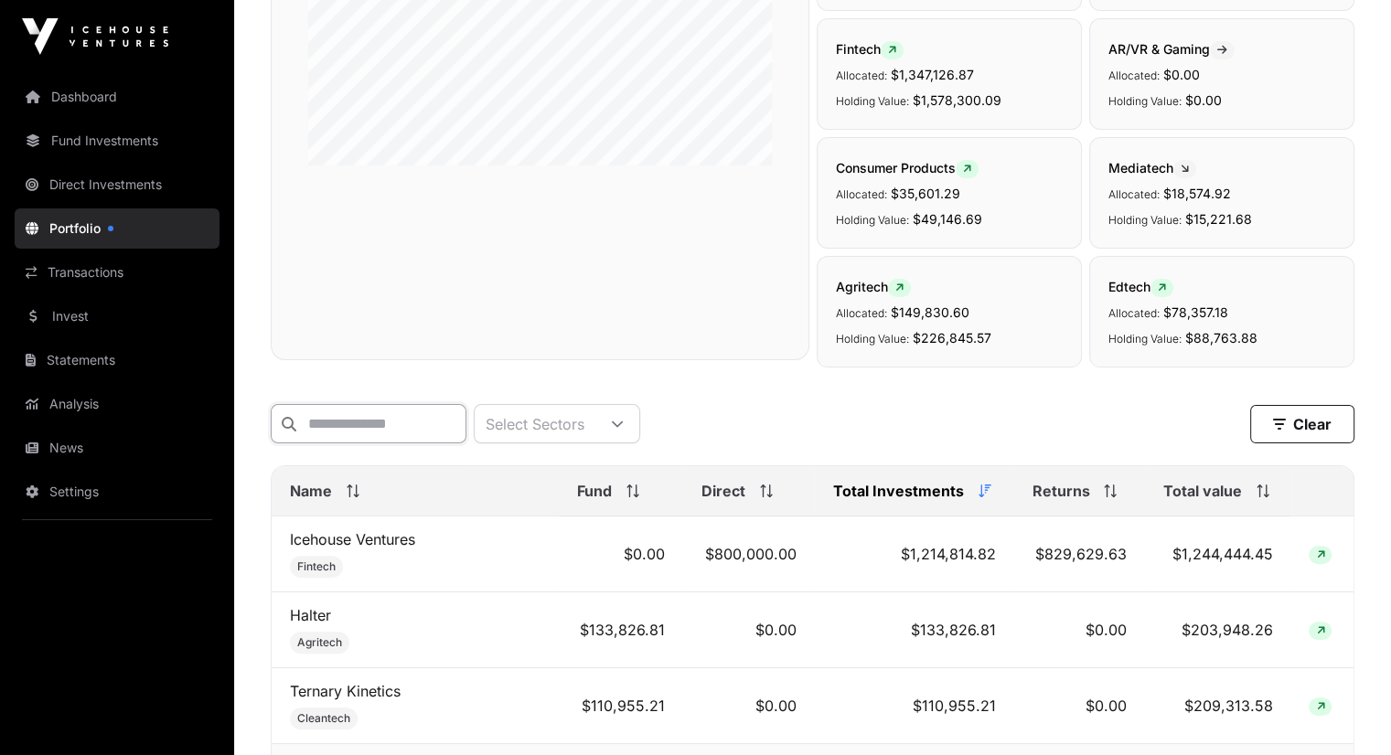
scroll to position [731, 0]
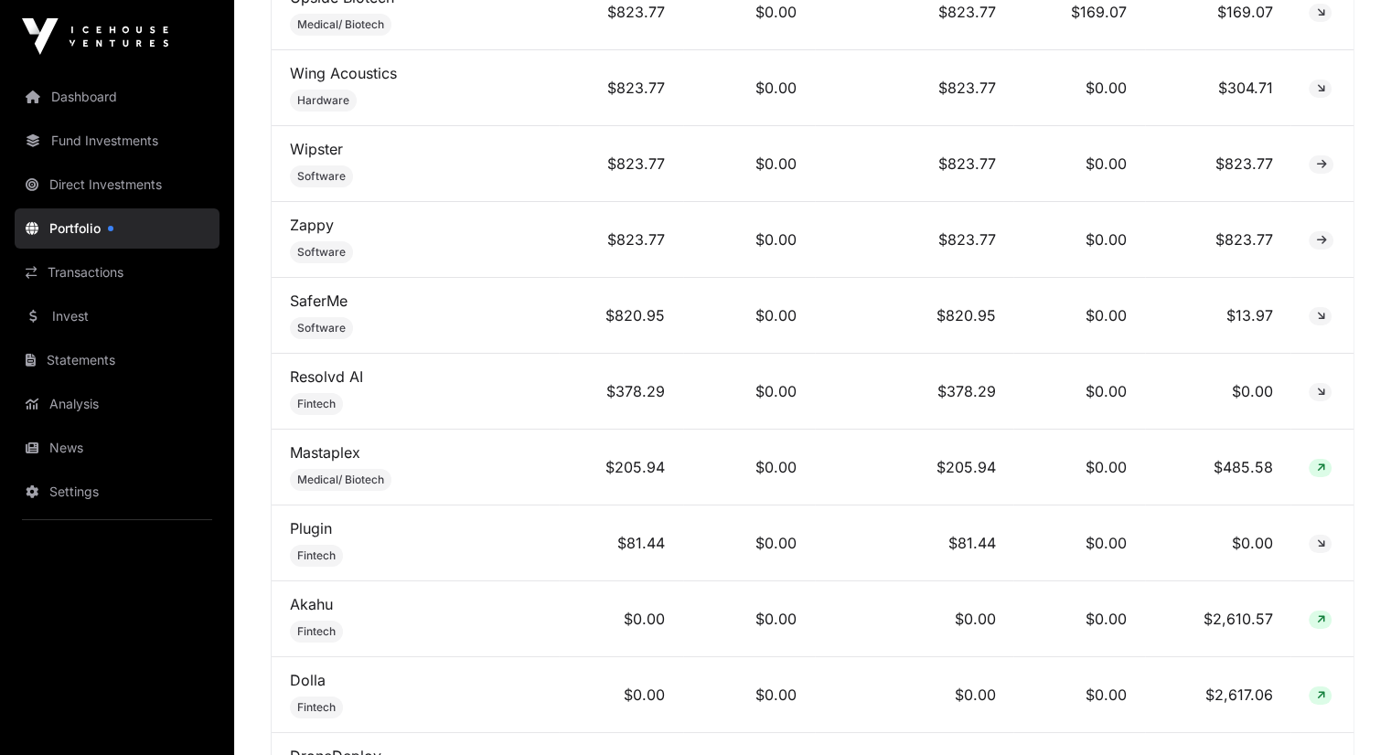
scroll to position [13877, 0]
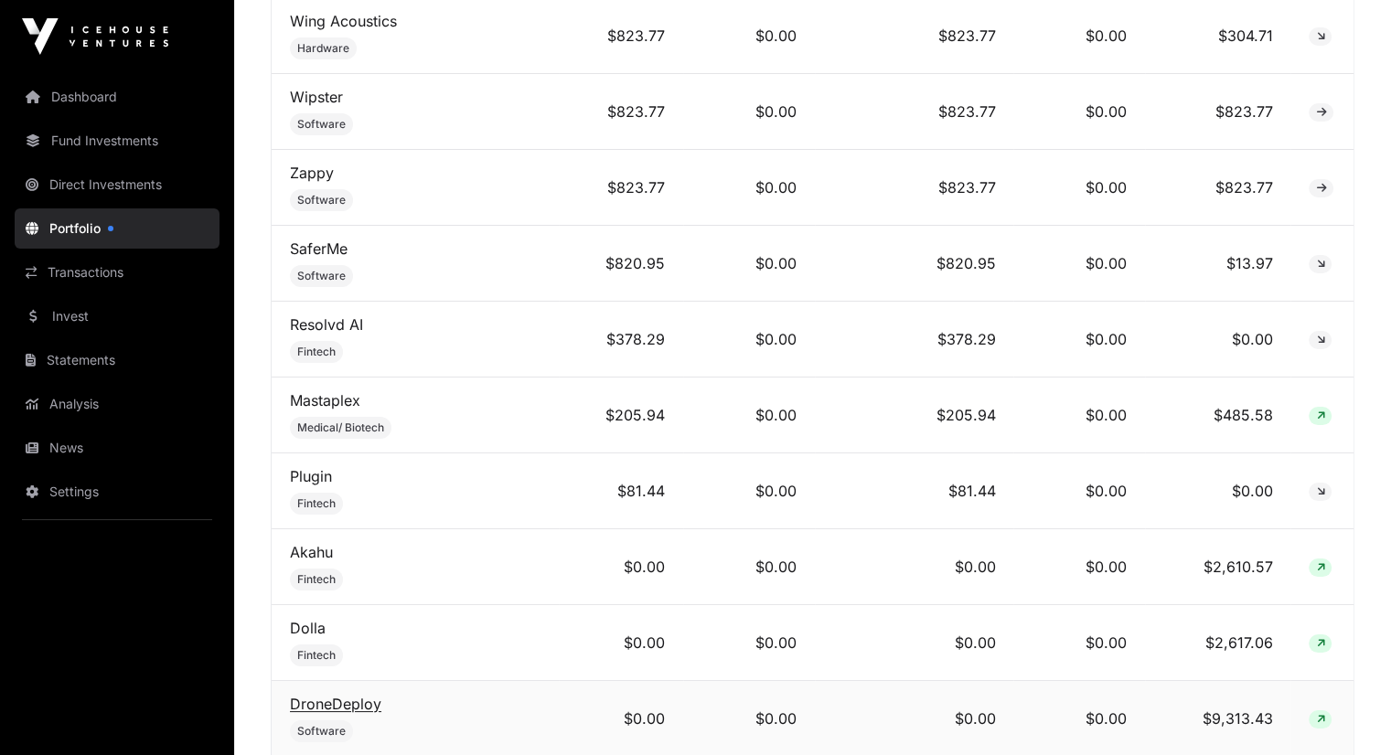
click at [342, 695] on link "DroneDeploy" at bounding box center [335, 704] width 91 height 18
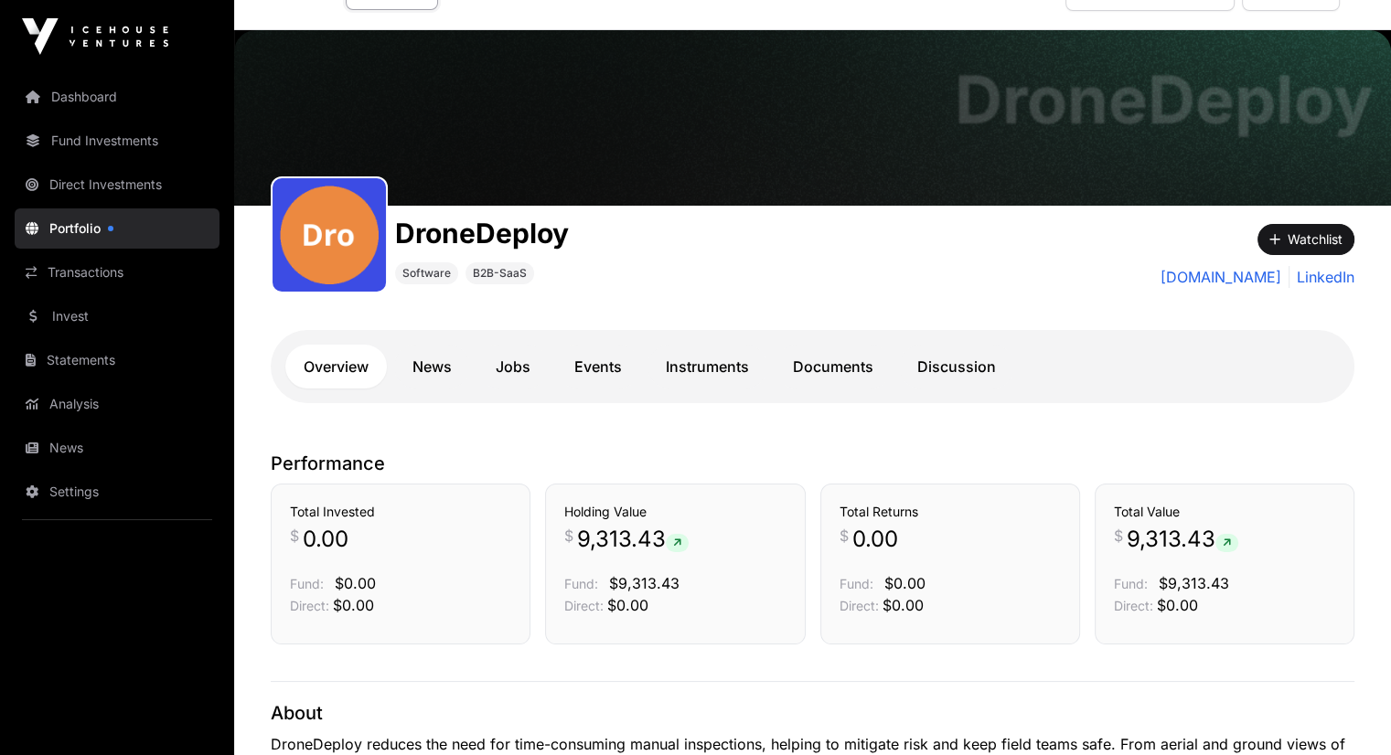
scroll to position [41, 0]
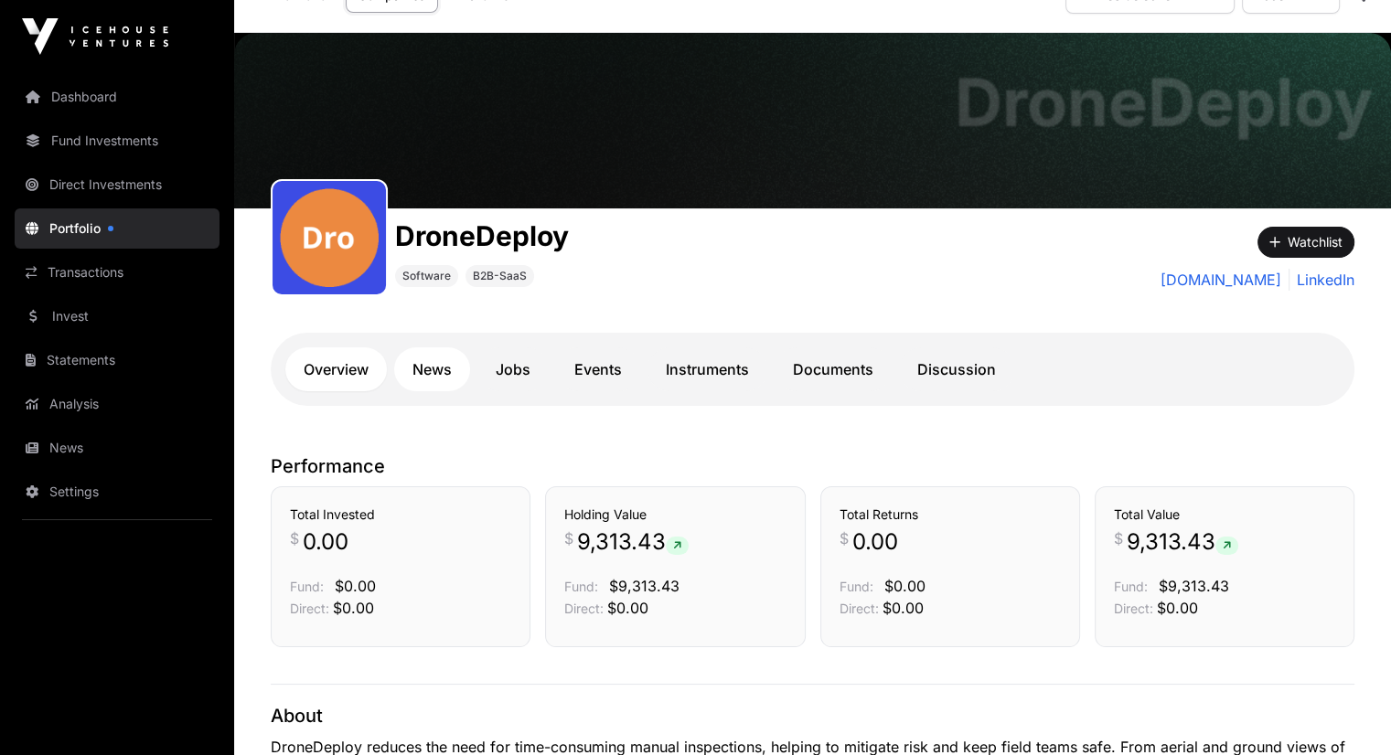
click at [442, 367] on link "News" at bounding box center [432, 369] width 76 height 44
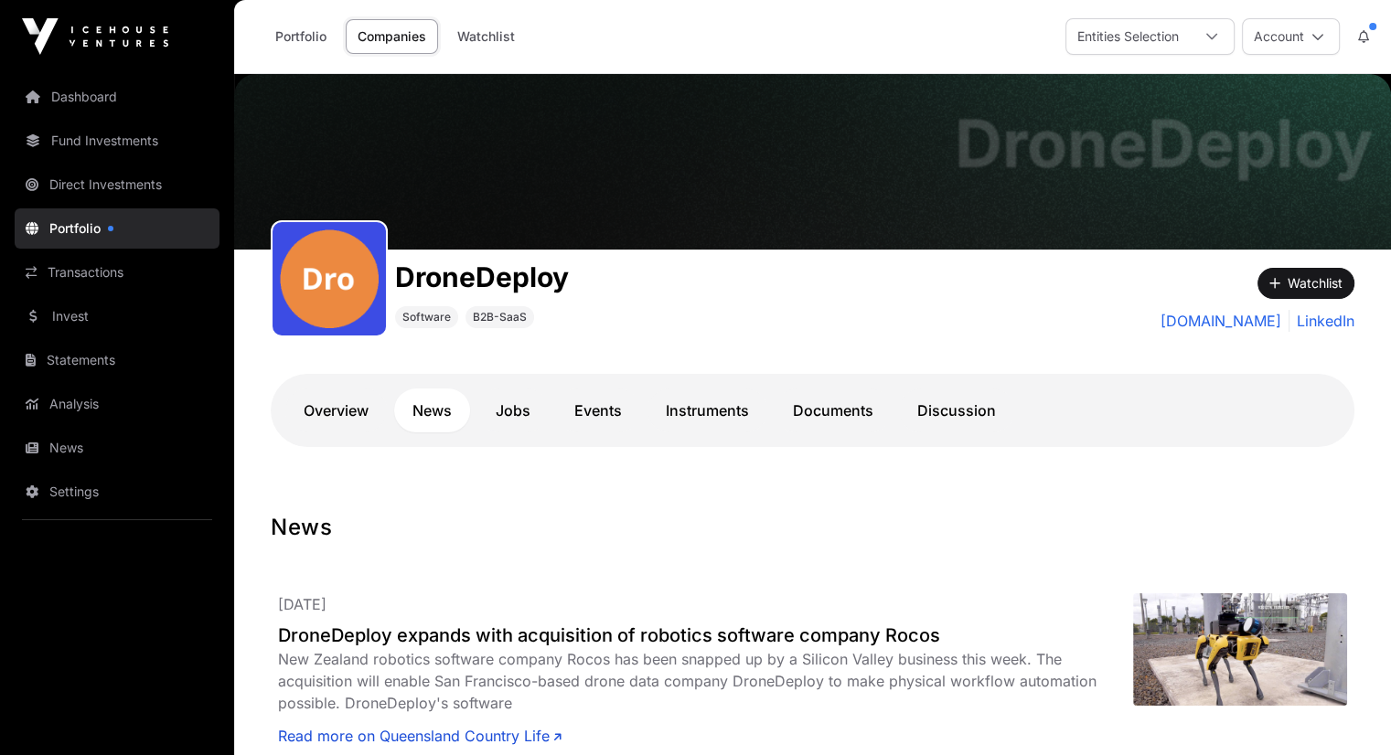
click at [120, 242] on link "Portfolio" at bounding box center [117, 228] width 205 height 40
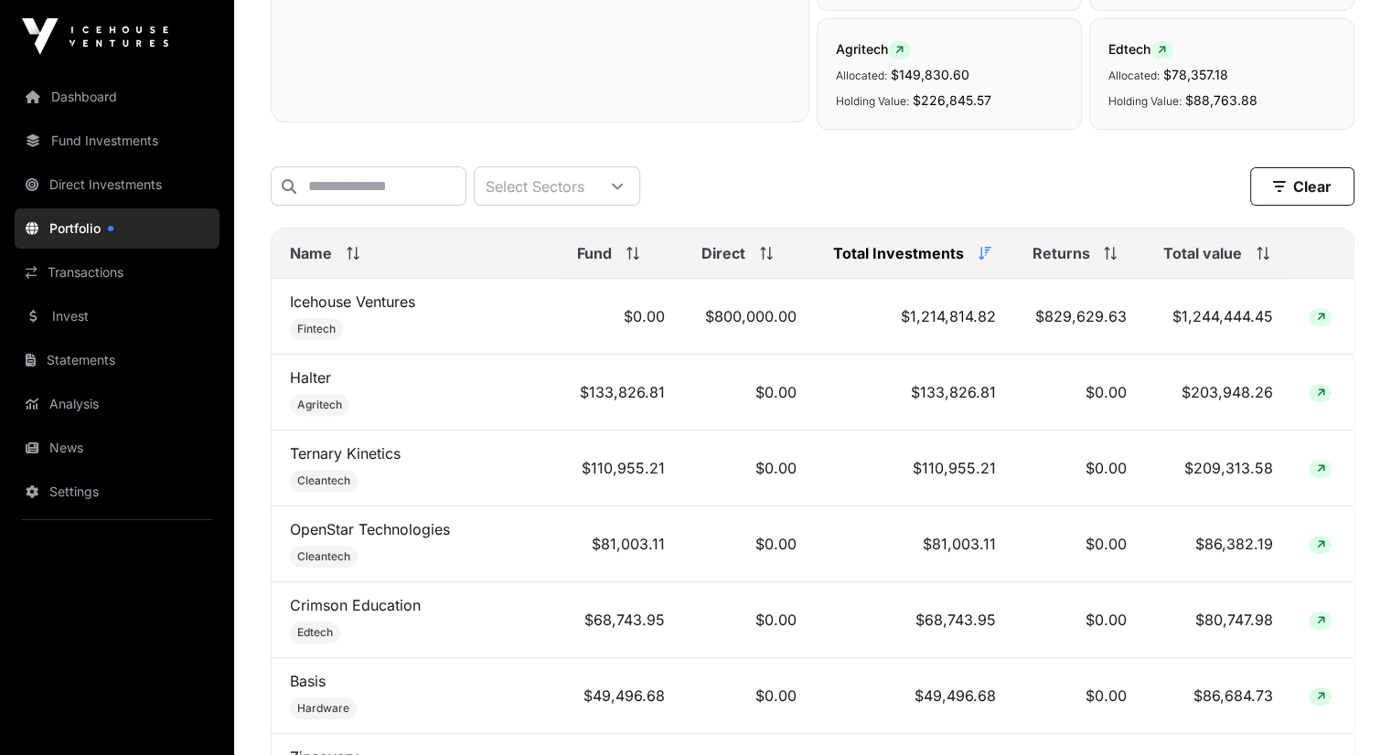
scroll to position [695, 0]
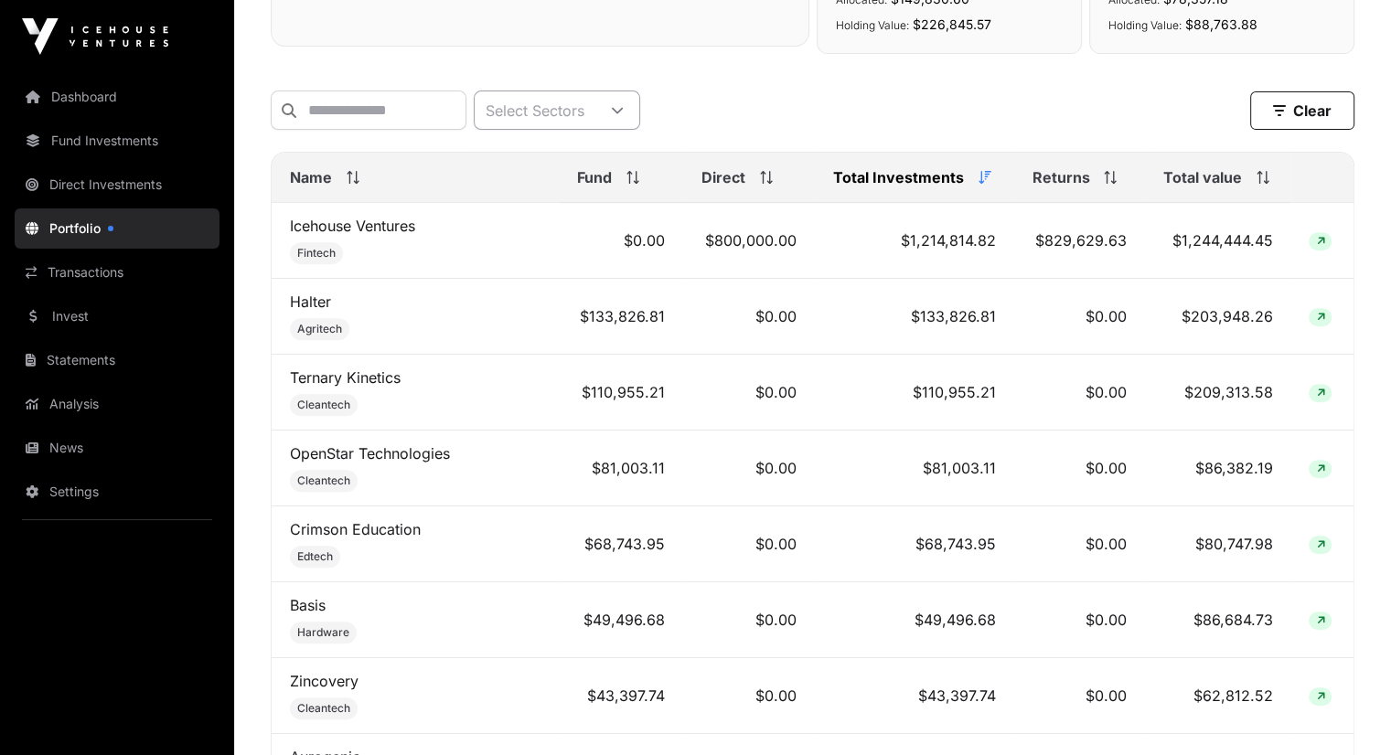
click at [595, 112] on div "Select Sectors" at bounding box center [535, 109] width 121 height 37
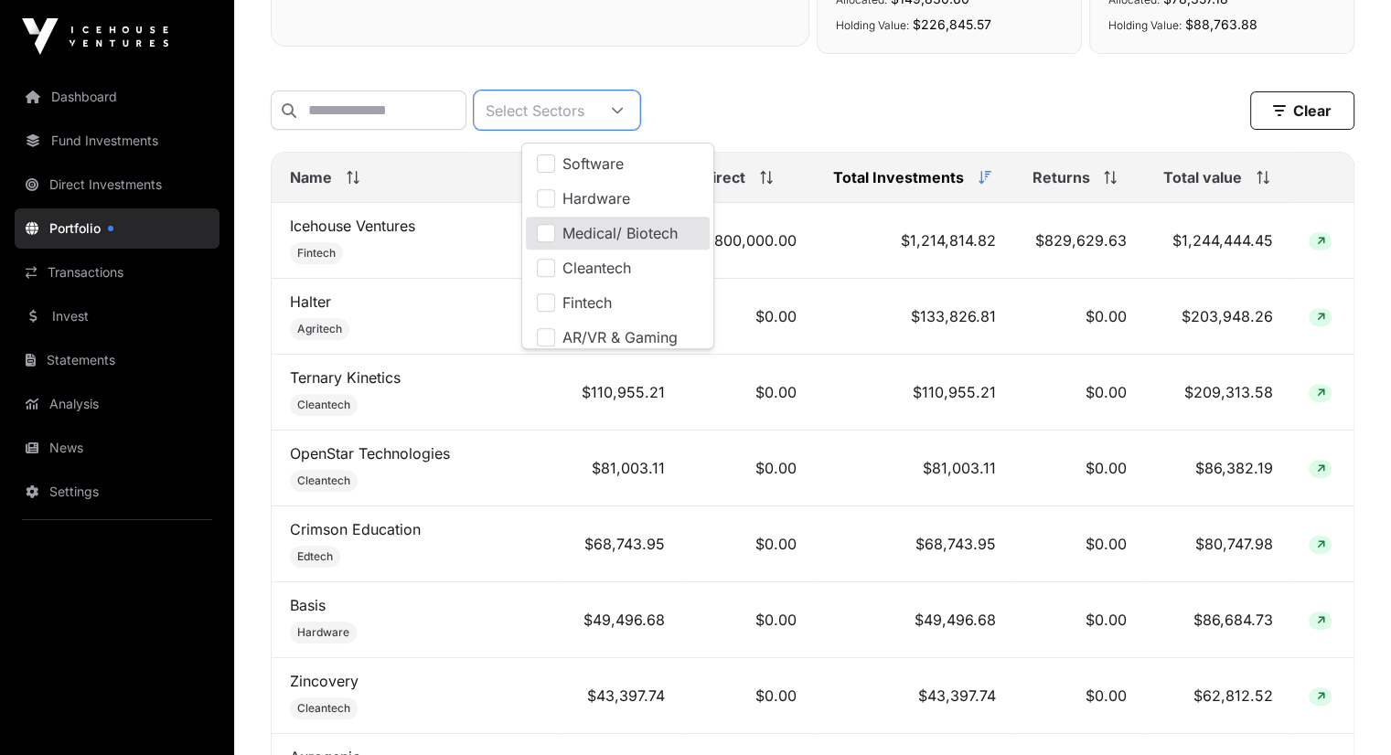
scroll to position [147, 0]
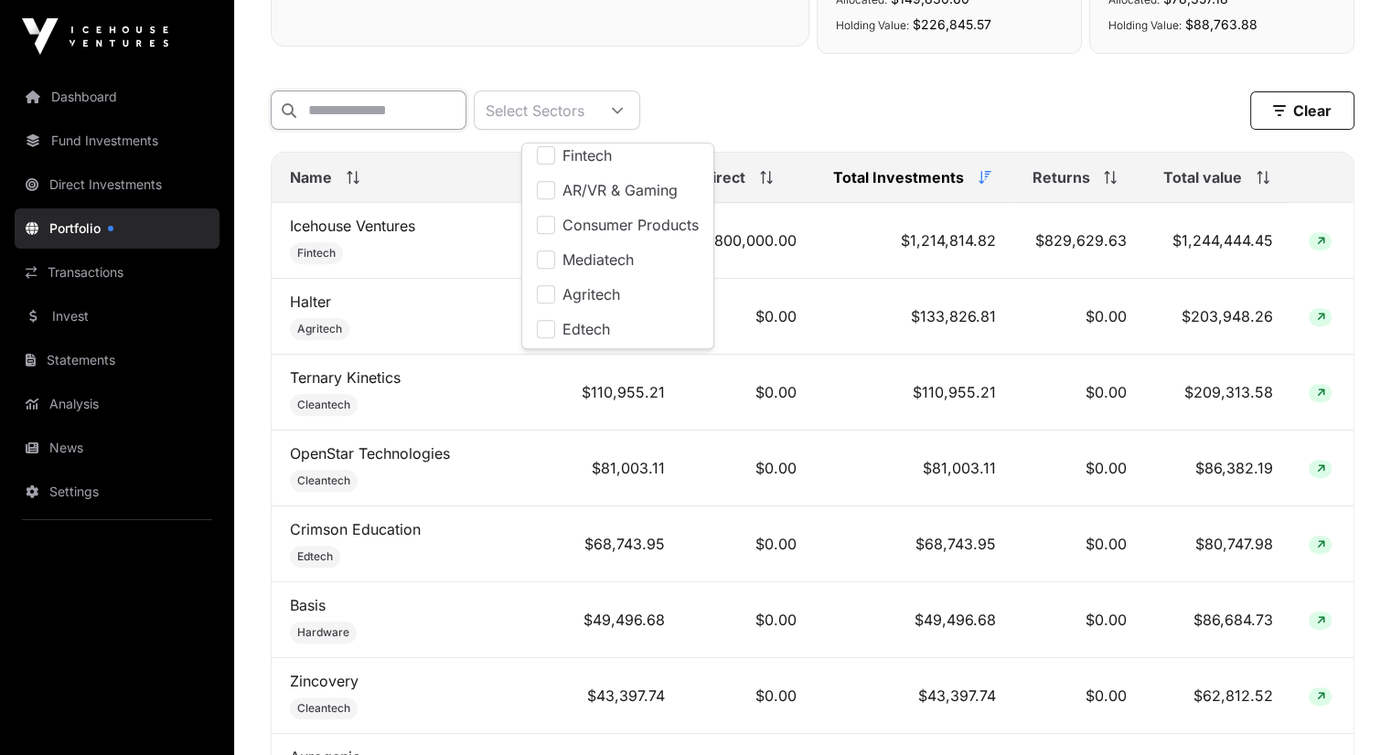
drag, startPoint x: 706, startPoint y: 326, endPoint x: 346, endPoint y: 115, distance: 417.6
click at [346, 115] on input "text" at bounding box center [369, 110] width 196 height 39
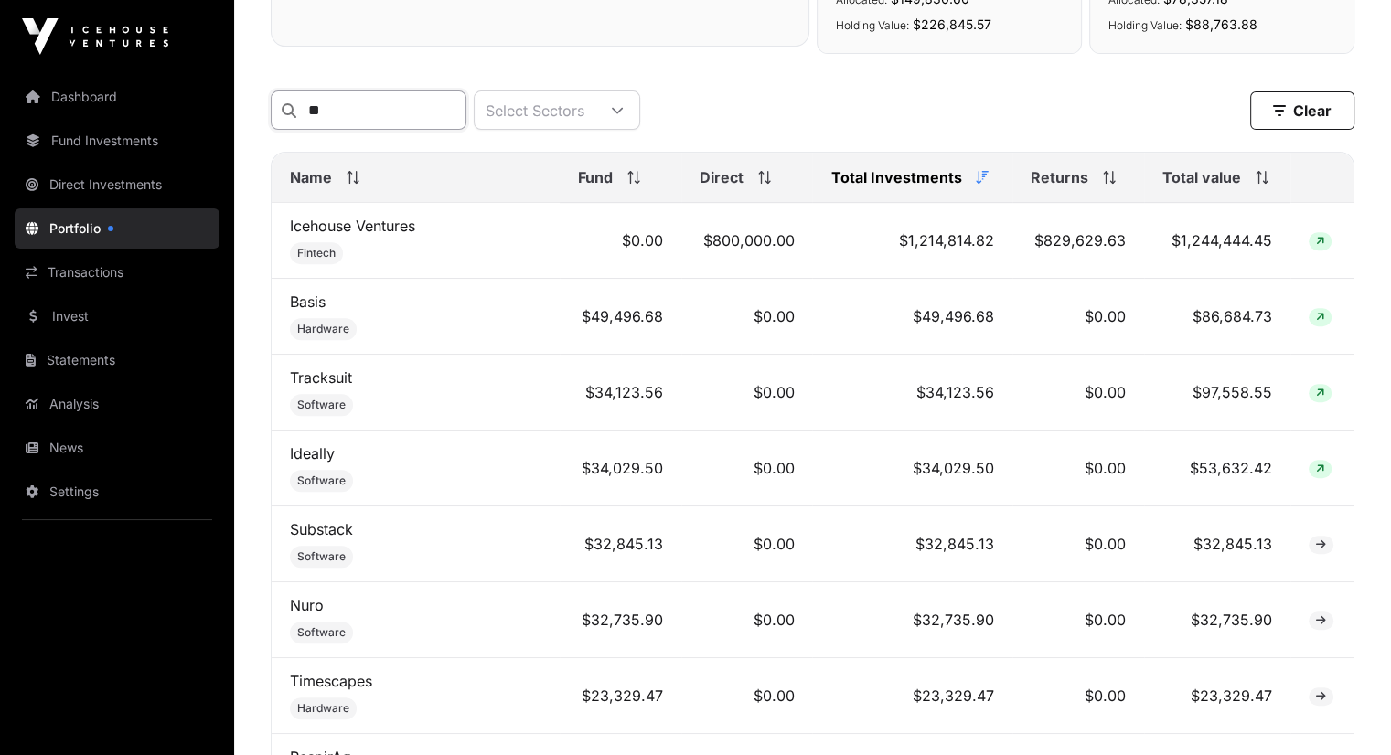
type input "**"
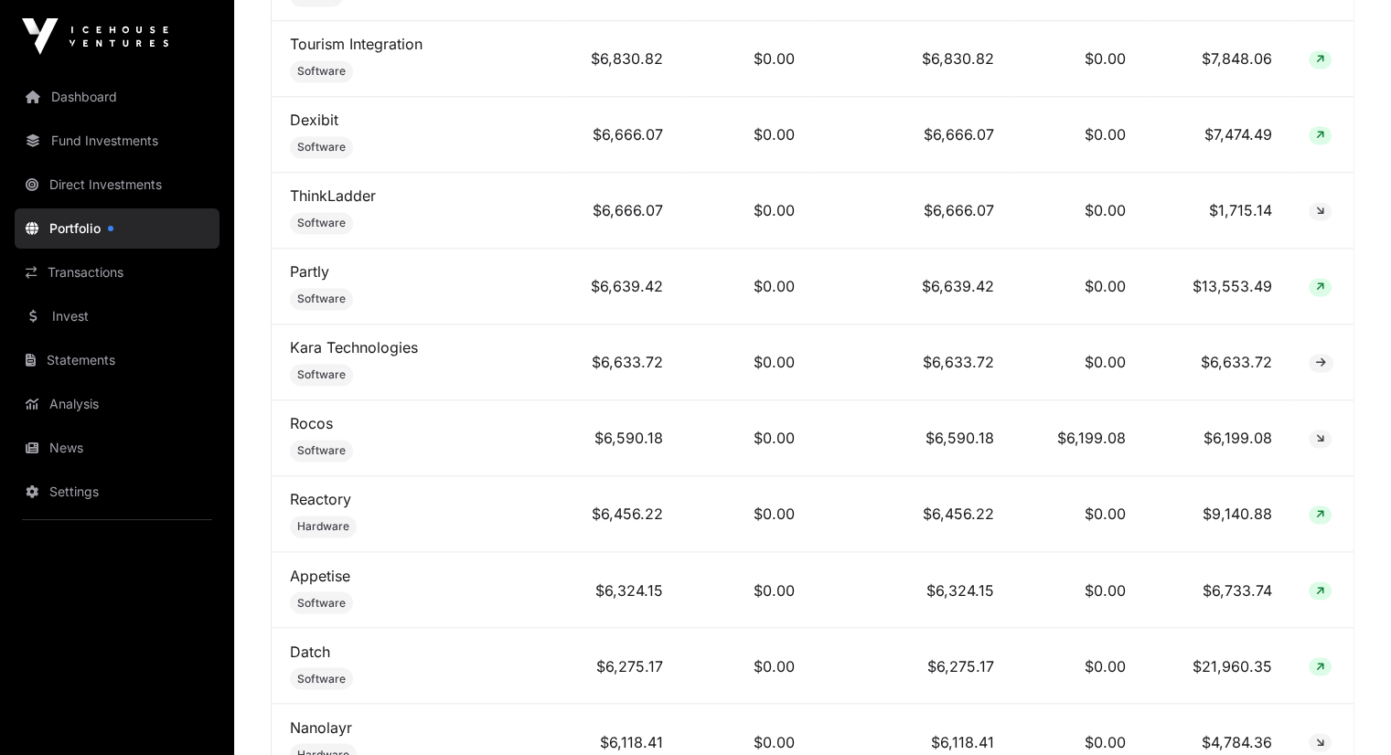
scroll to position [2962, 0]
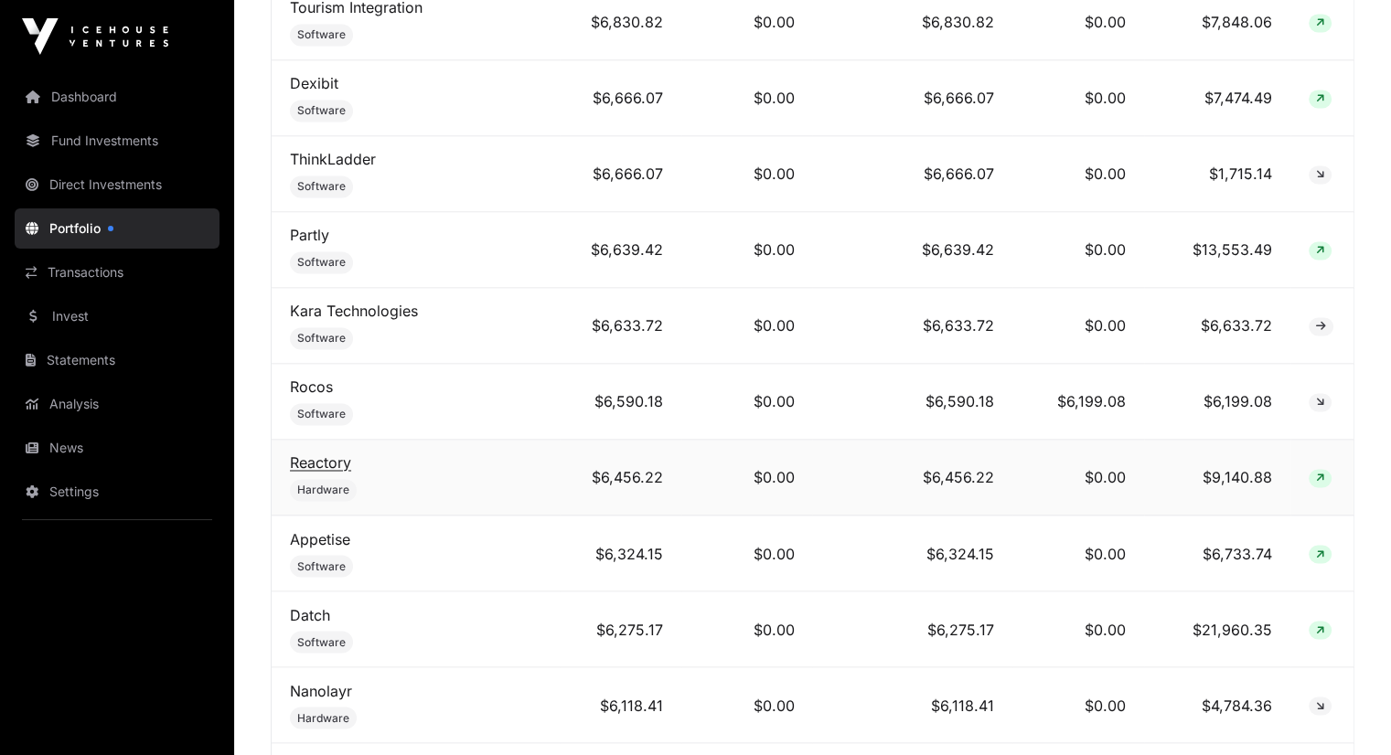
click at [325, 454] on link "Reactory" at bounding box center [320, 463] width 61 height 18
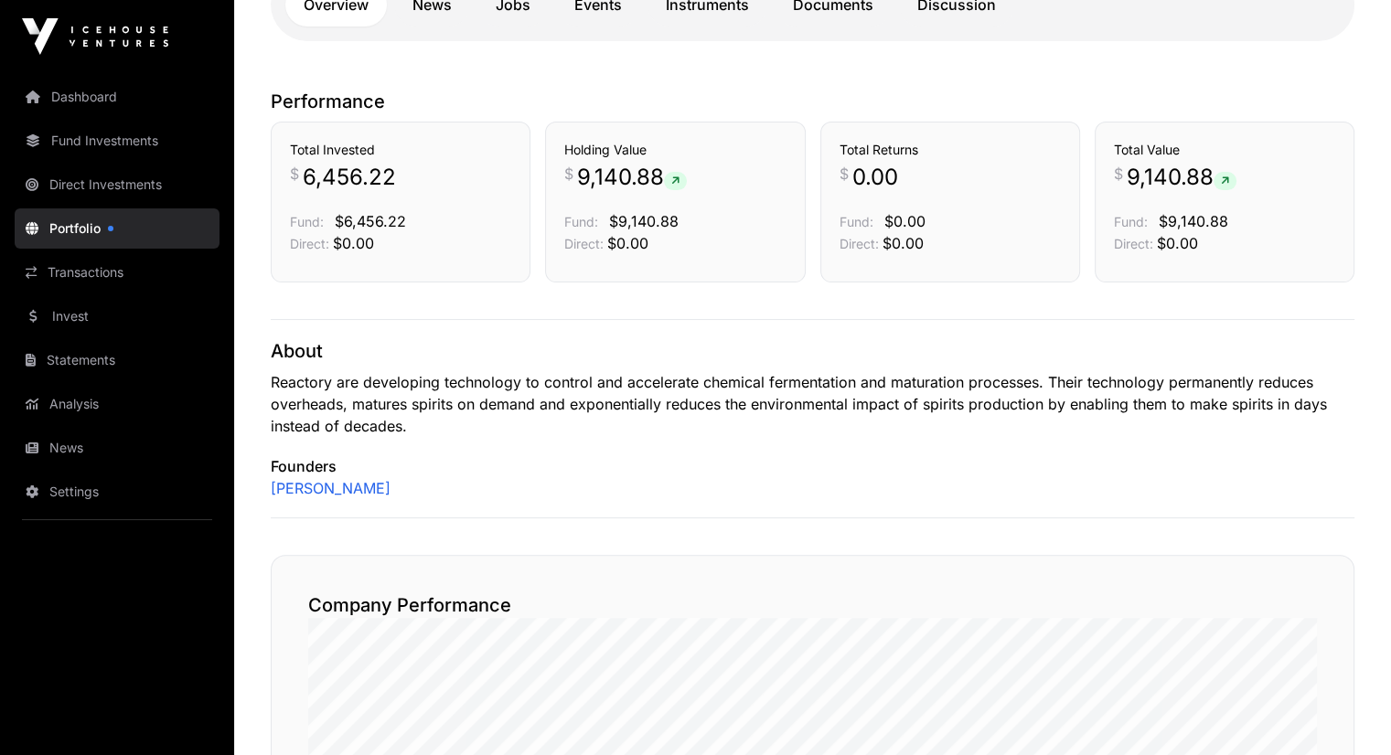
scroll to position [219, 0]
